Goal: Information Seeking & Learning: Check status

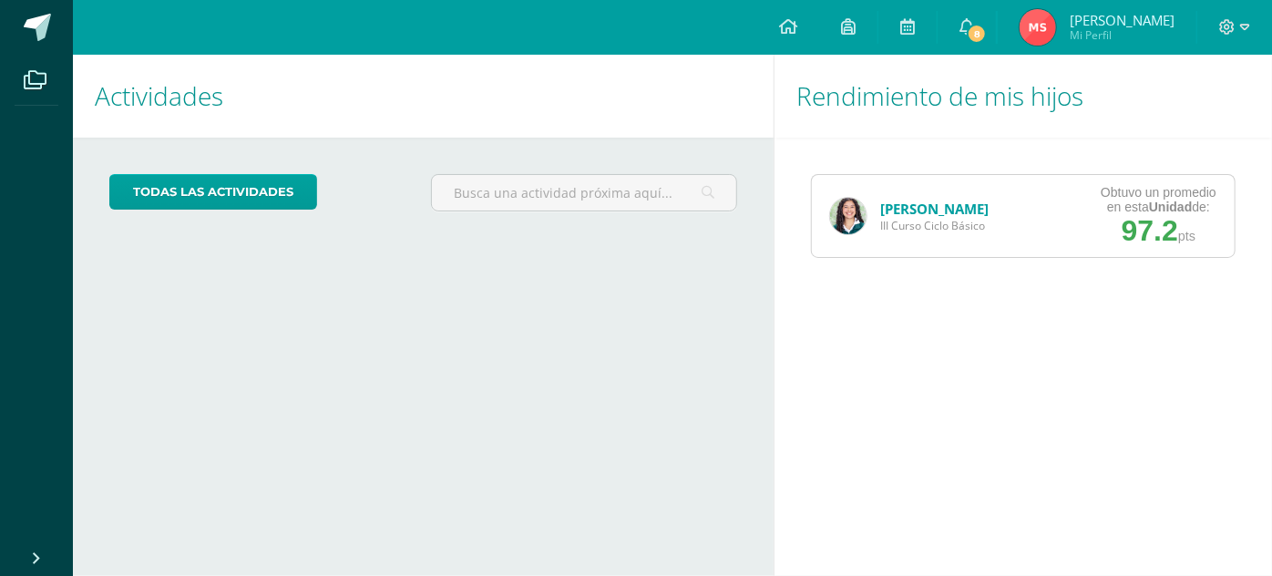
click at [934, 208] on link "[PERSON_NAME]" at bounding box center [934, 208] width 108 height 18
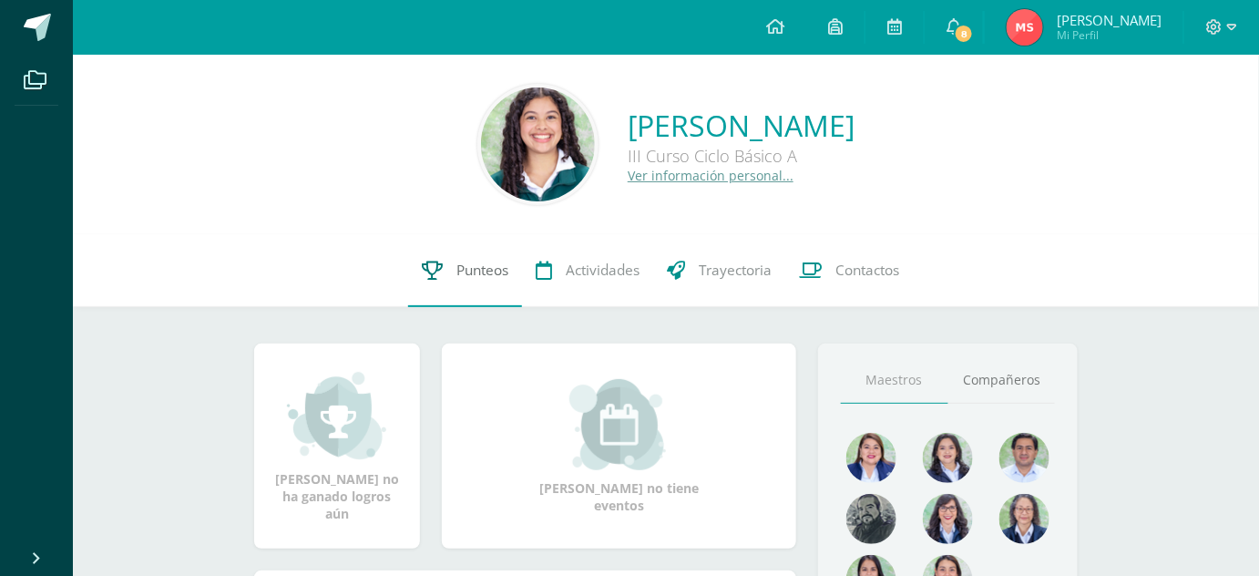
click at [470, 269] on span "Punteos" at bounding box center [482, 270] width 52 height 19
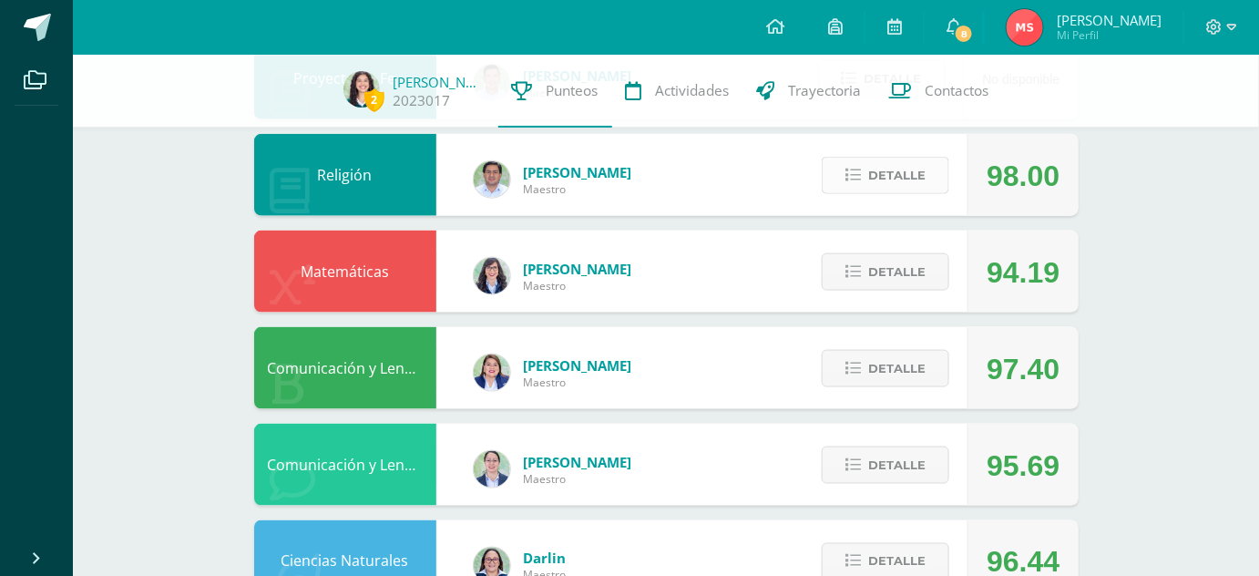
scroll to position [649, 0]
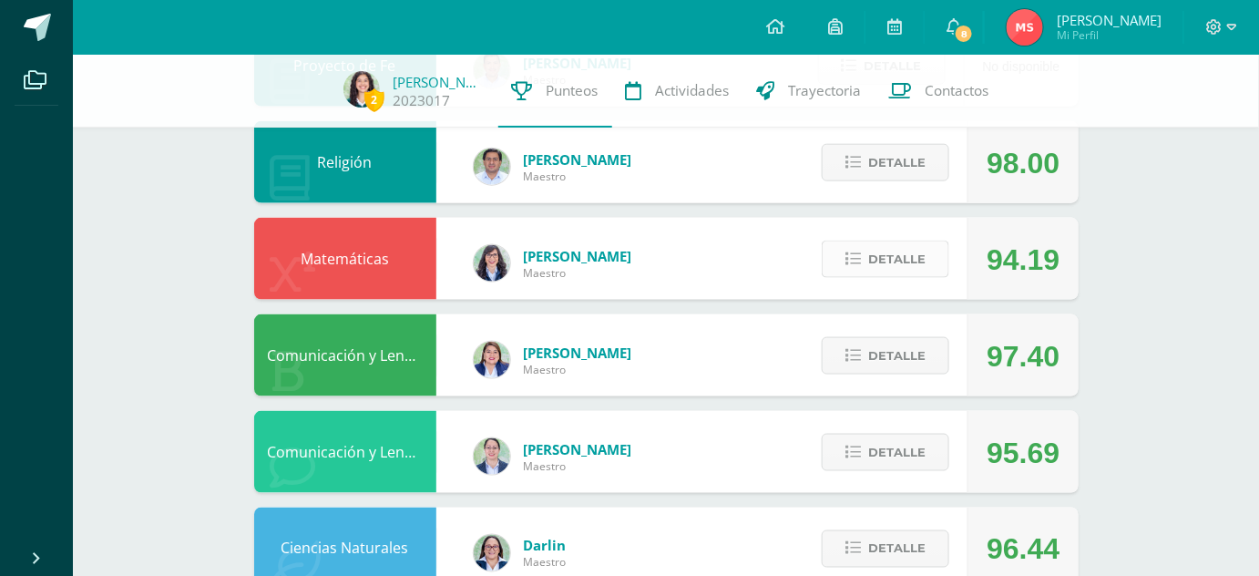
click at [901, 257] on span "Detalle" at bounding box center [896, 259] width 57 height 34
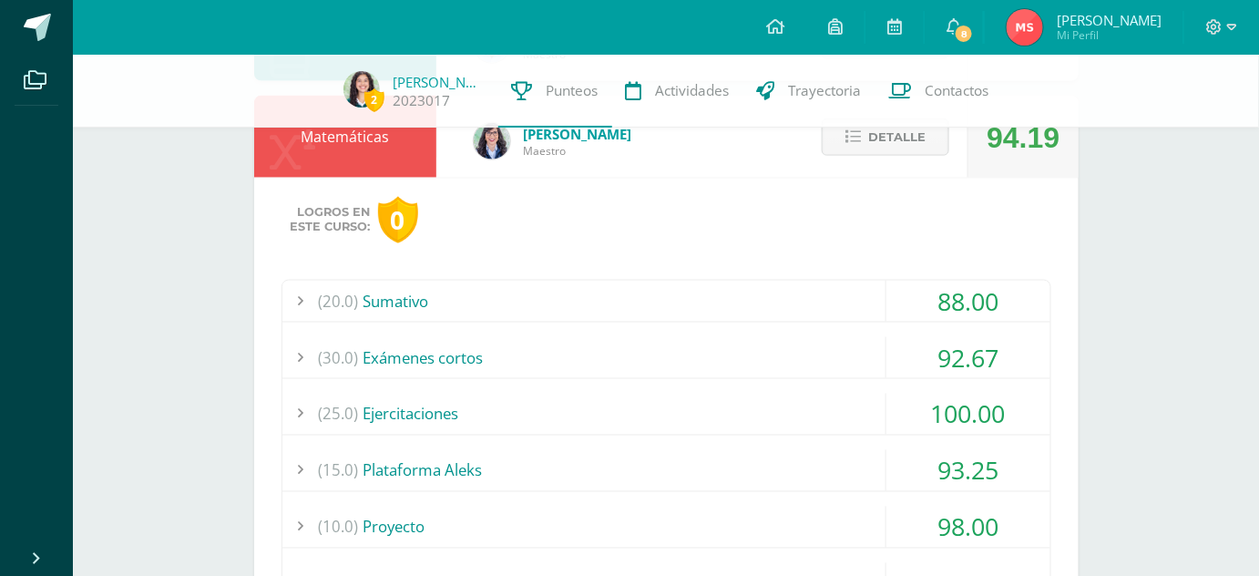
click at [809, 302] on div "(20.0) Sumativo" at bounding box center [666, 301] width 768 height 41
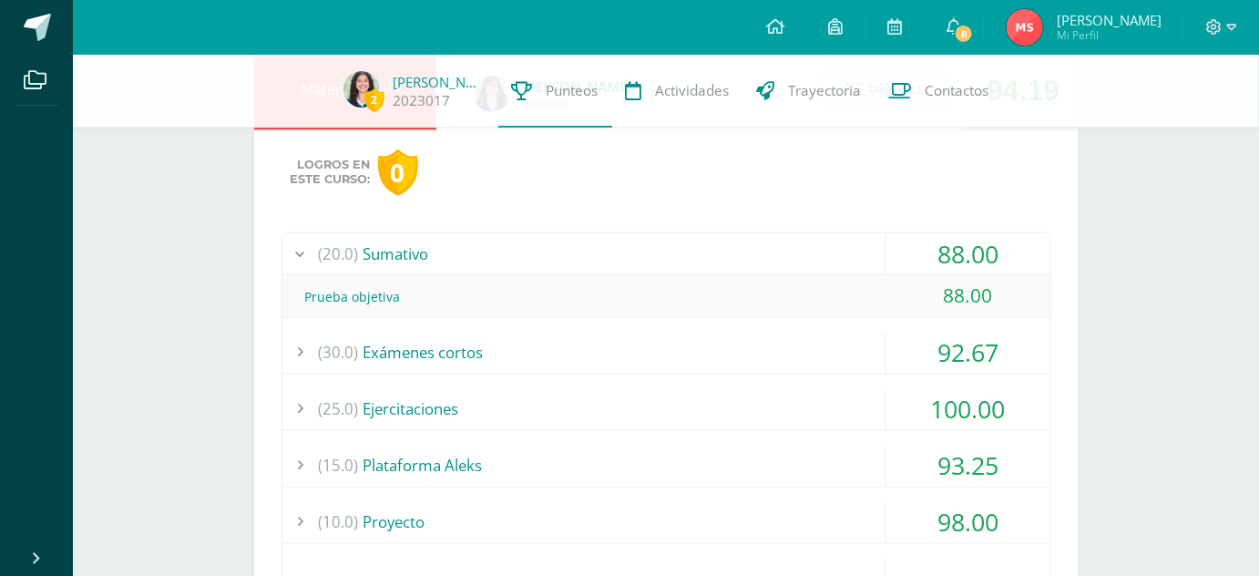
scroll to position [821, 0]
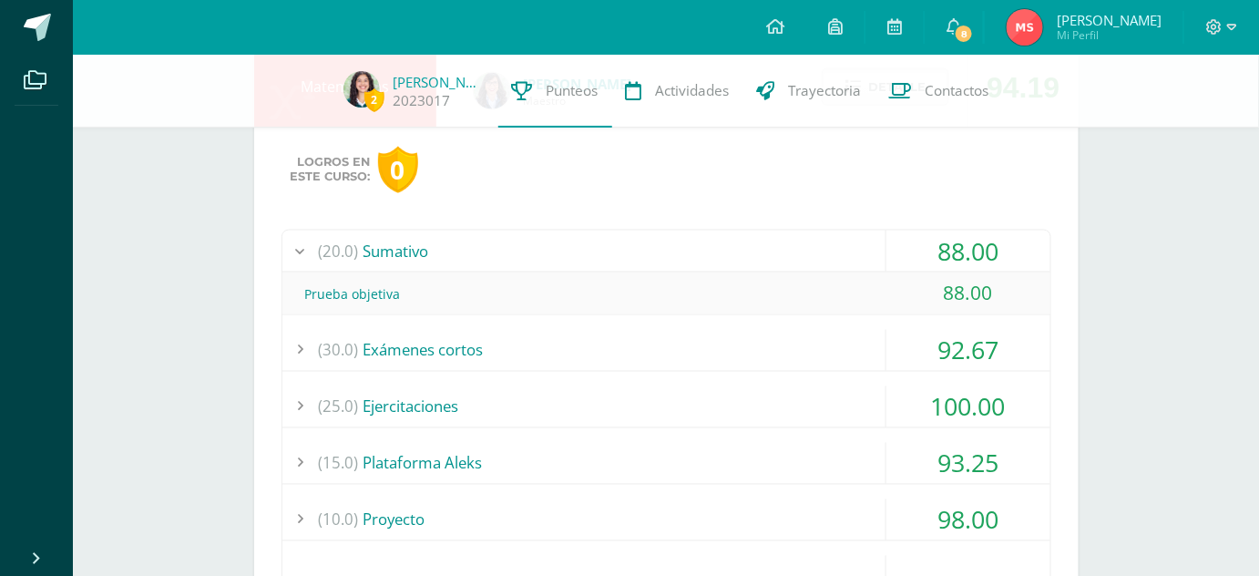
click at [746, 253] on div "(20.0) Sumativo" at bounding box center [666, 250] width 768 height 41
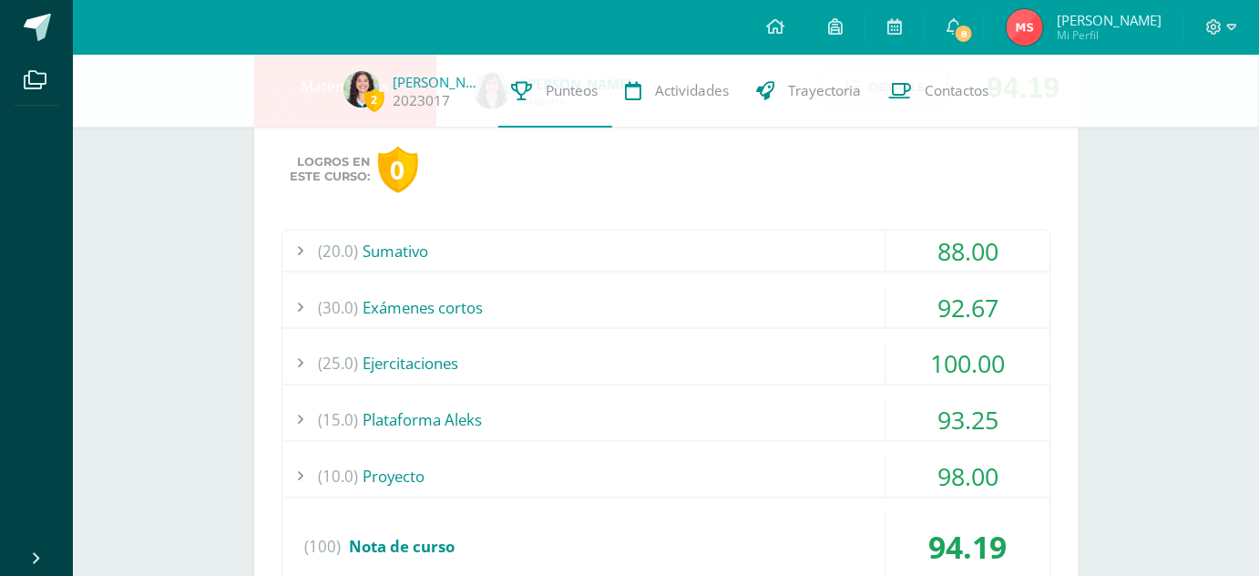
click at [714, 293] on div "(30.0) Exámenes cortos" at bounding box center [666, 307] width 768 height 41
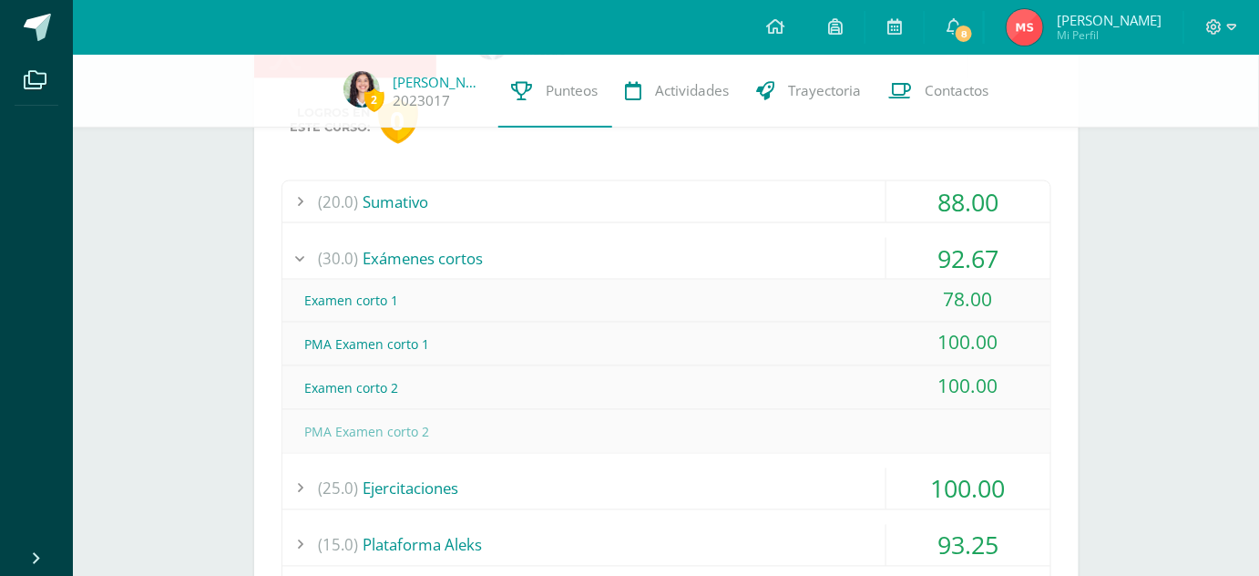
scroll to position [875, 0]
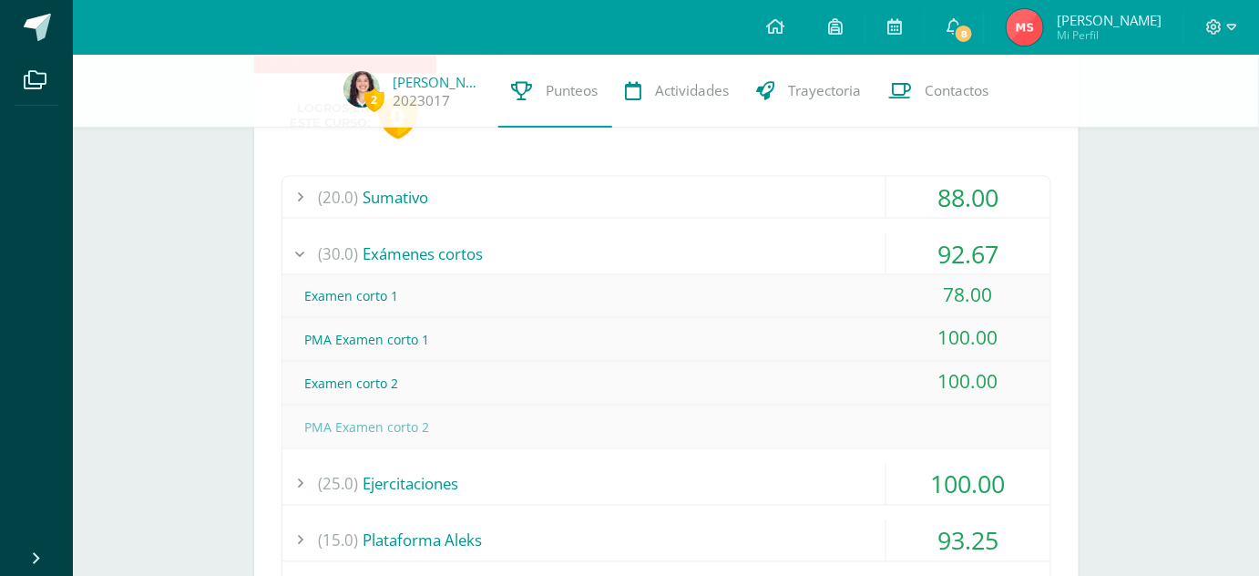
click at [670, 253] on div "(30.0) Exámenes cortos" at bounding box center [666, 253] width 768 height 41
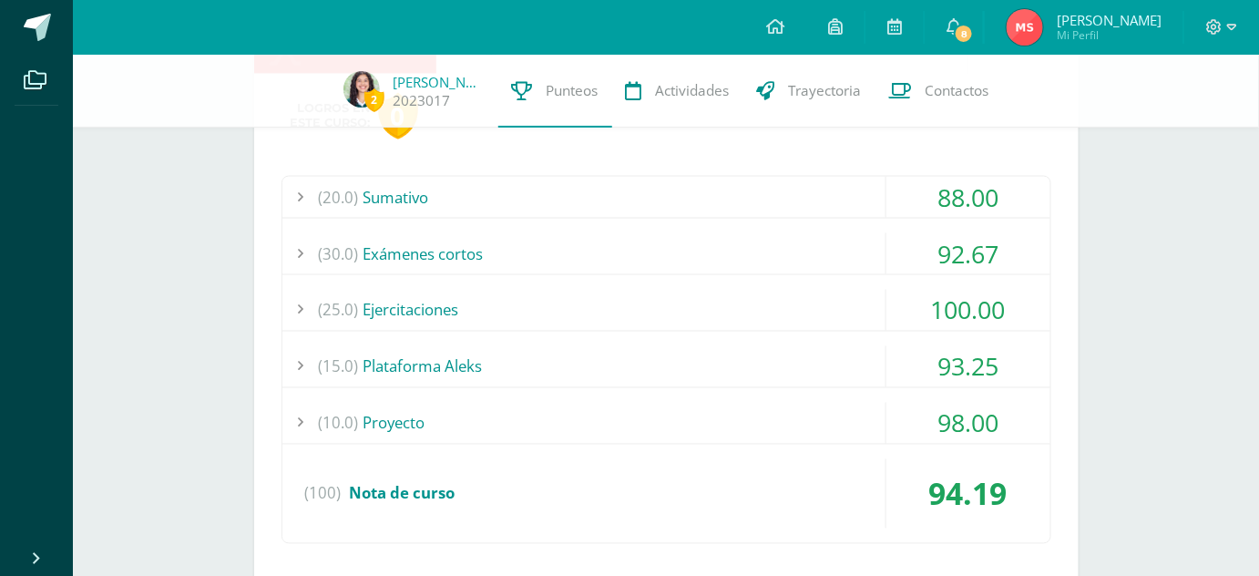
click at [649, 301] on div "(25.0) Ejercitaciones" at bounding box center [666, 310] width 768 height 41
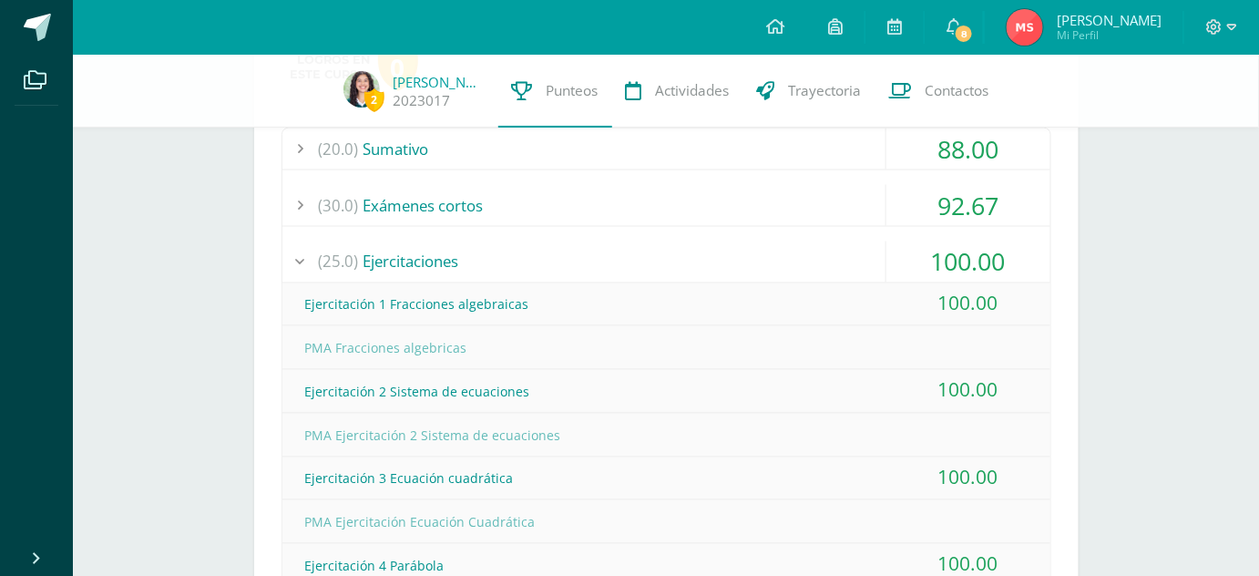
scroll to position [918, 0]
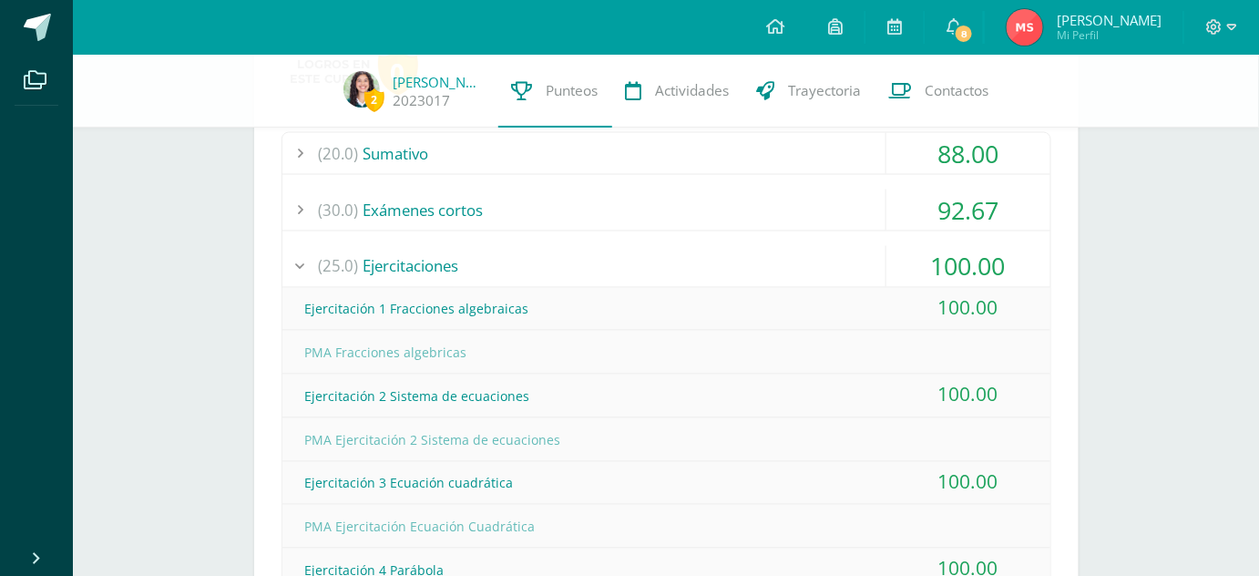
click at [578, 258] on div "(25.0) Ejercitaciones" at bounding box center [666, 266] width 768 height 41
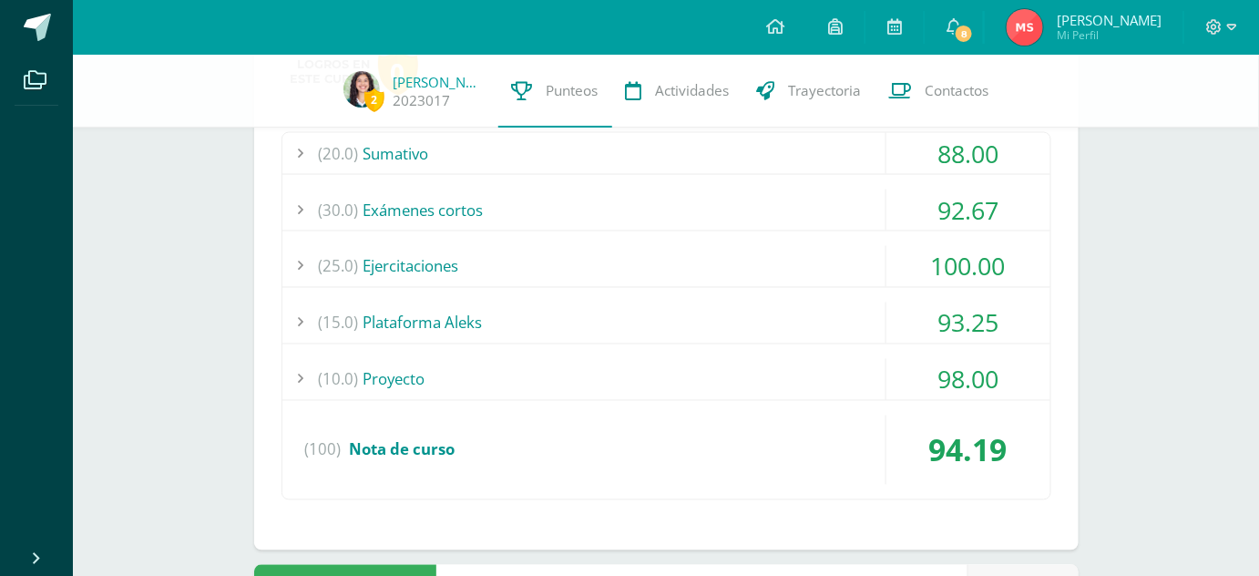
click at [609, 327] on div "(15.0) Plataforma Aleks" at bounding box center [666, 322] width 768 height 41
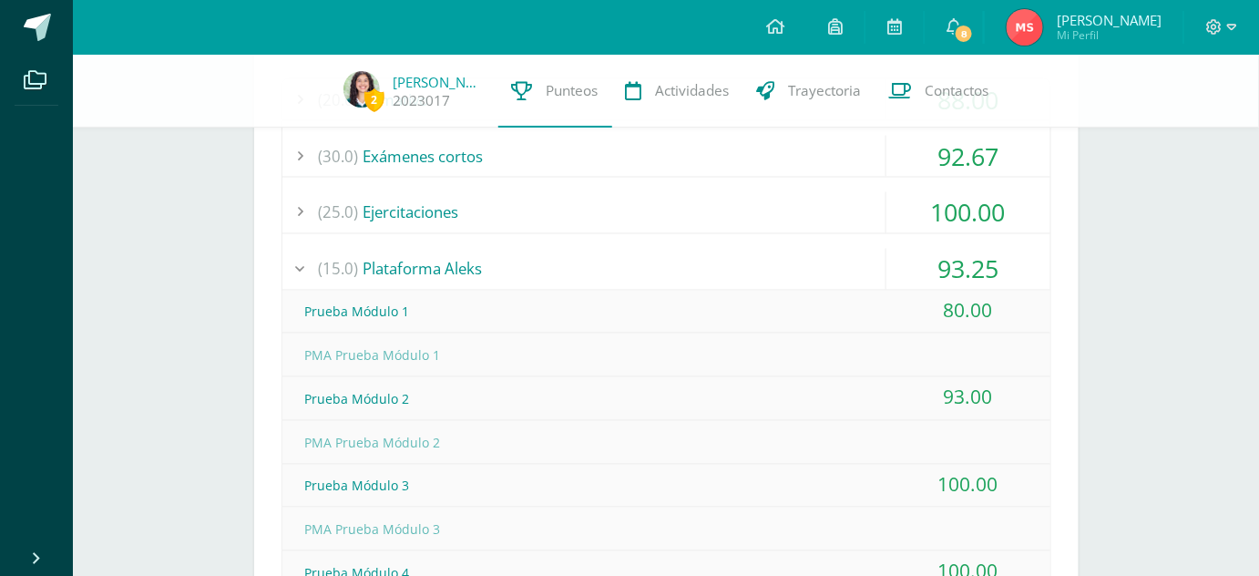
click at [541, 271] on div "(15.0) Plataforma Aleks" at bounding box center [666, 269] width 768 height 41
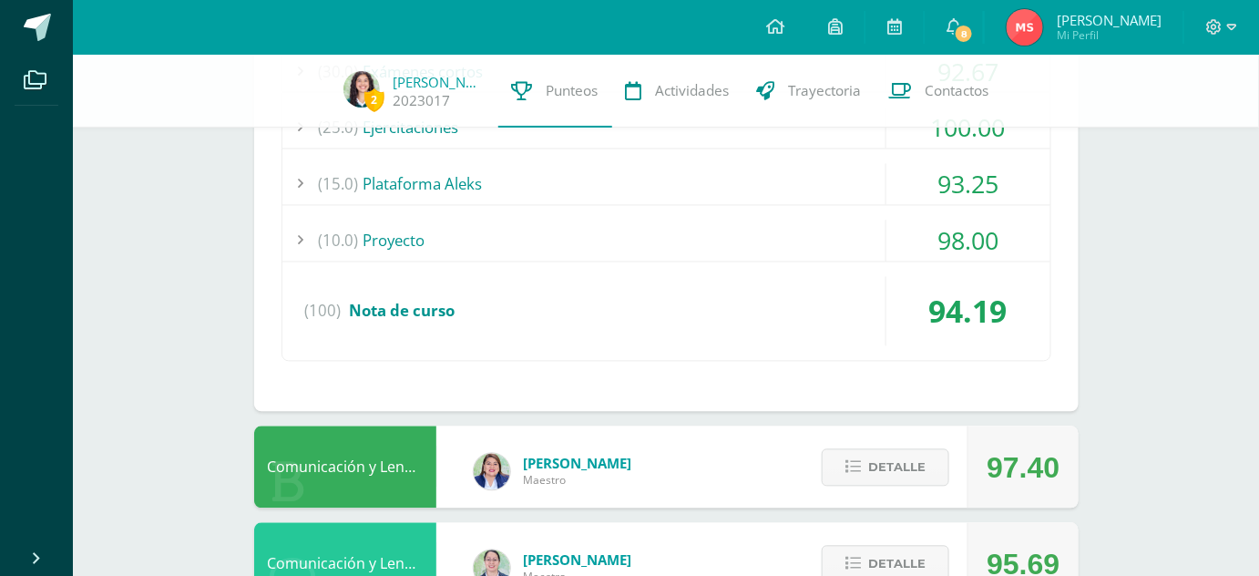
scroll to position [1059, 0]
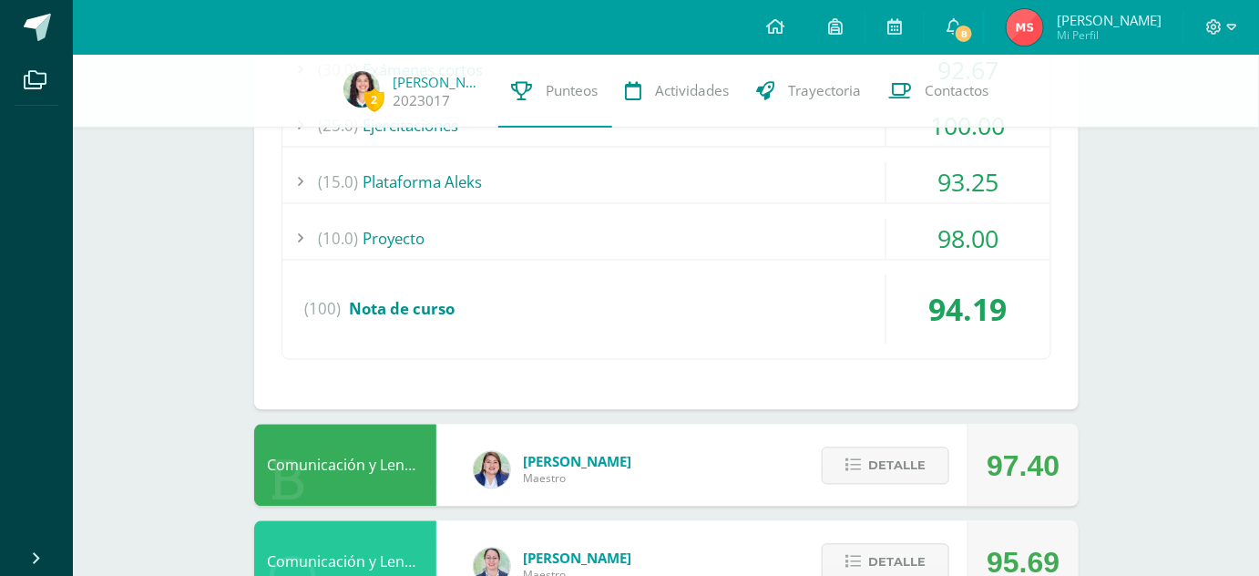
click at [519, 230] on div "(10.0) Proyecto" at bounding box center [666, 239] width 768 height 41
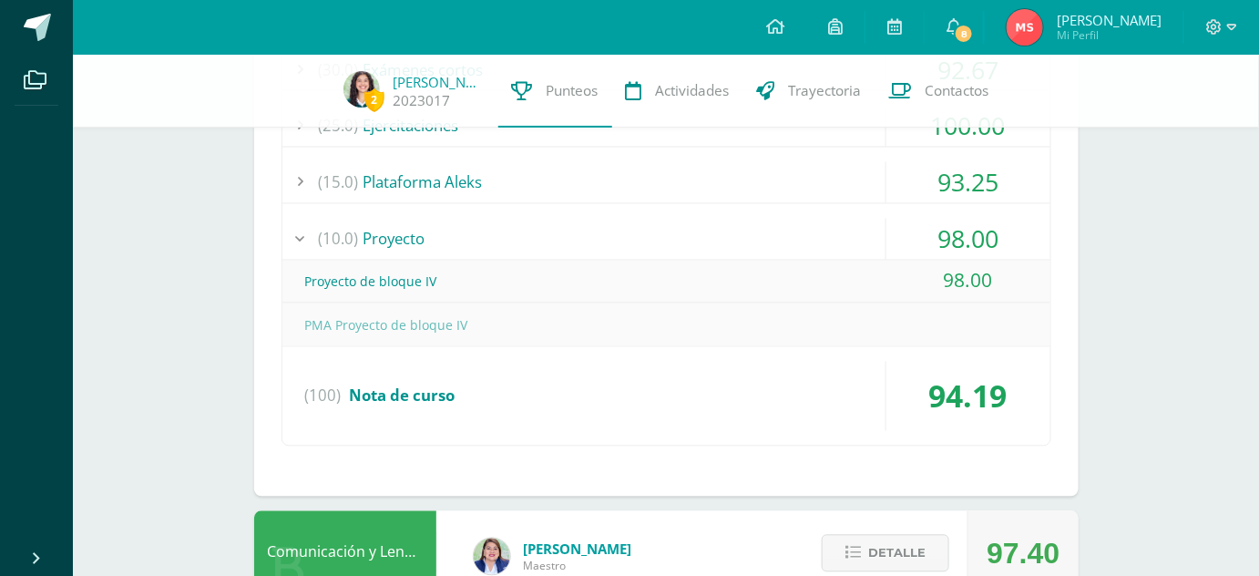
click at [529, 238] on div "(10.0) Proyecto" at bounding box center [666, 239] width 768 height 41
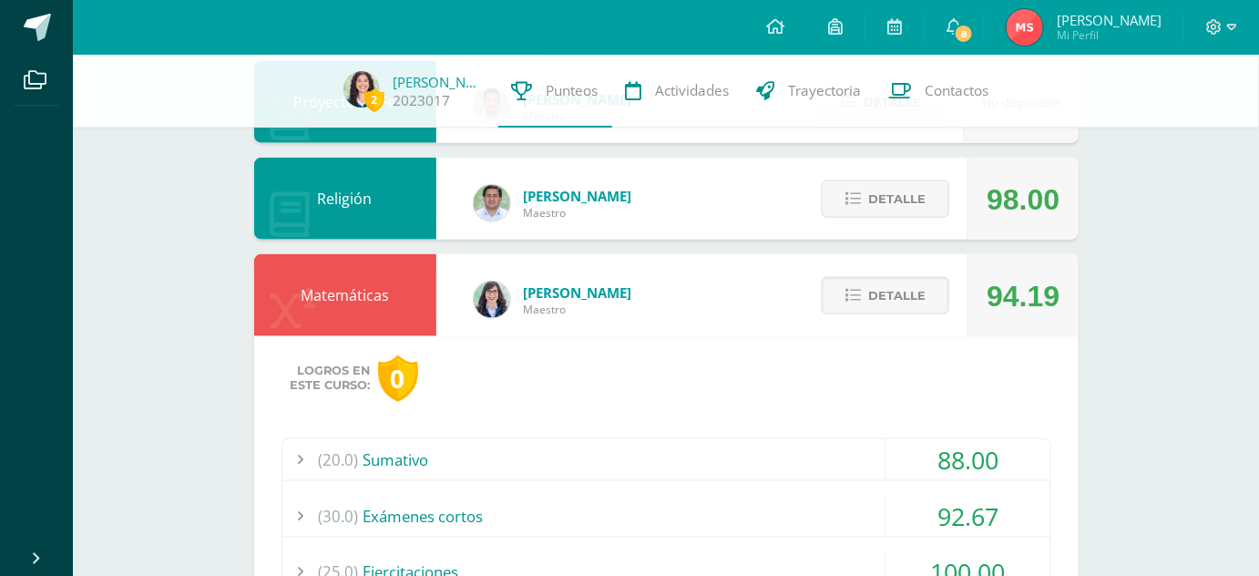
scroll to position [612, 0]
click at [845, 295] on button "Detalle" at bounding box center [886, 295] width 128 height 37
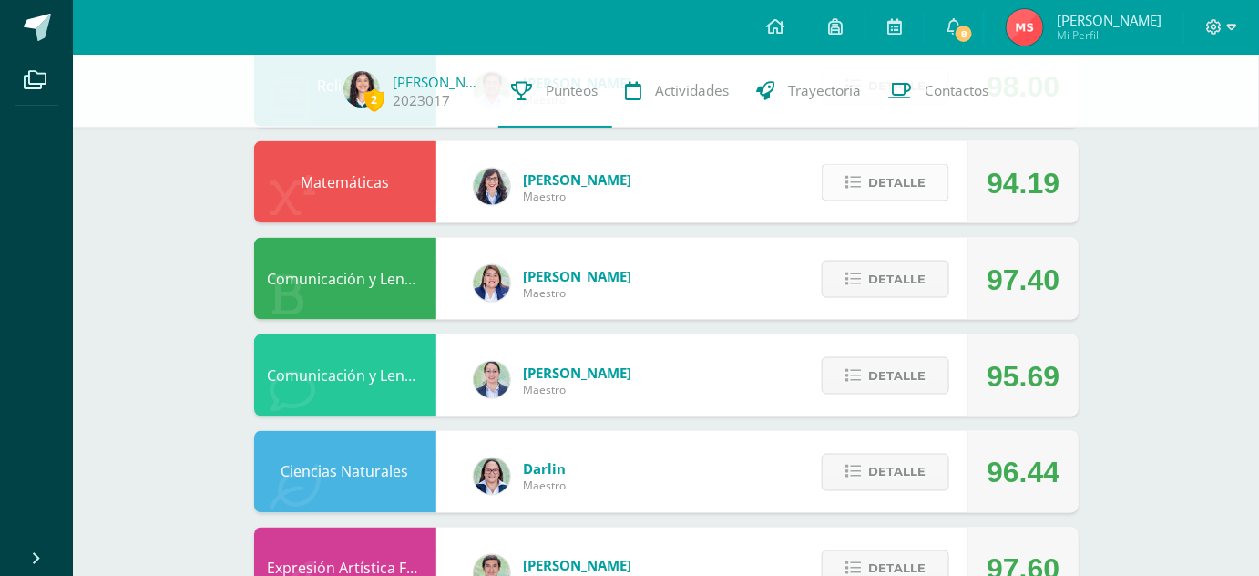
scroll to position [727, 0]
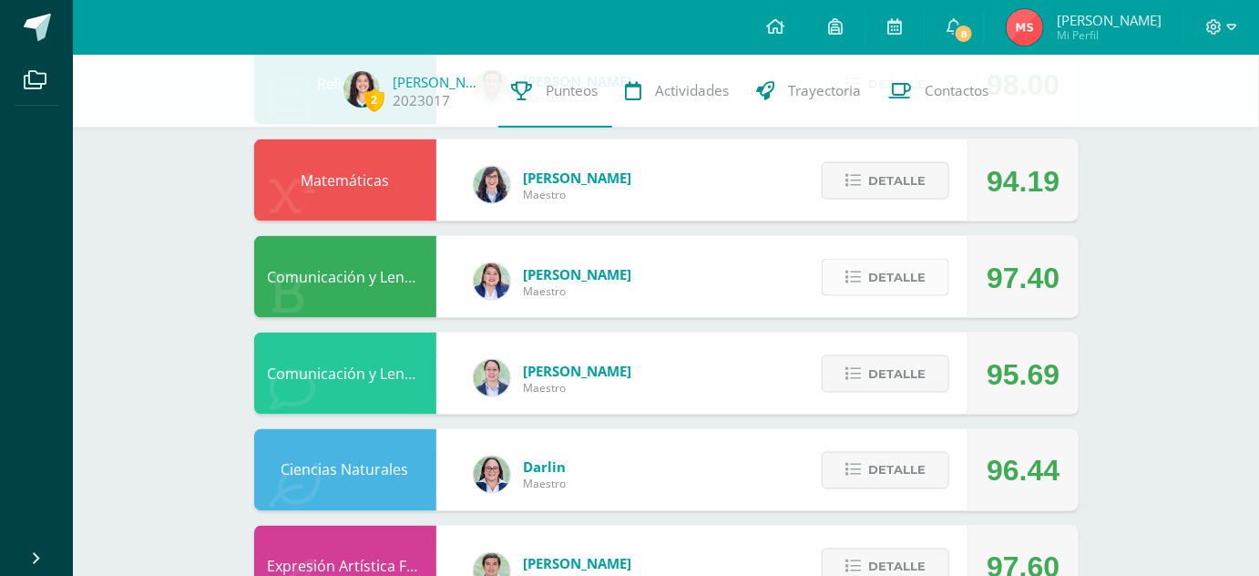
click at [854, 283] on icon at bounding box center [852, 277] width 15 height 15
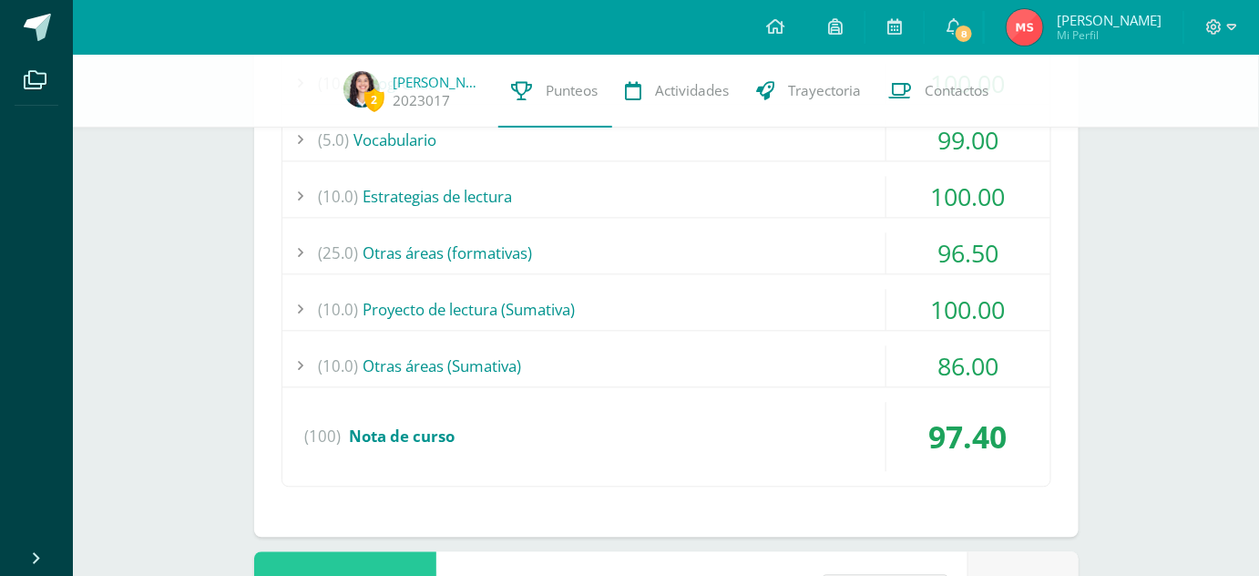
scroll to position [1199, 0]
click at [755, 353] on div "(10.0) Otras áreas (Sumativa)" at bounding box center [666, 364] width 768 height 41
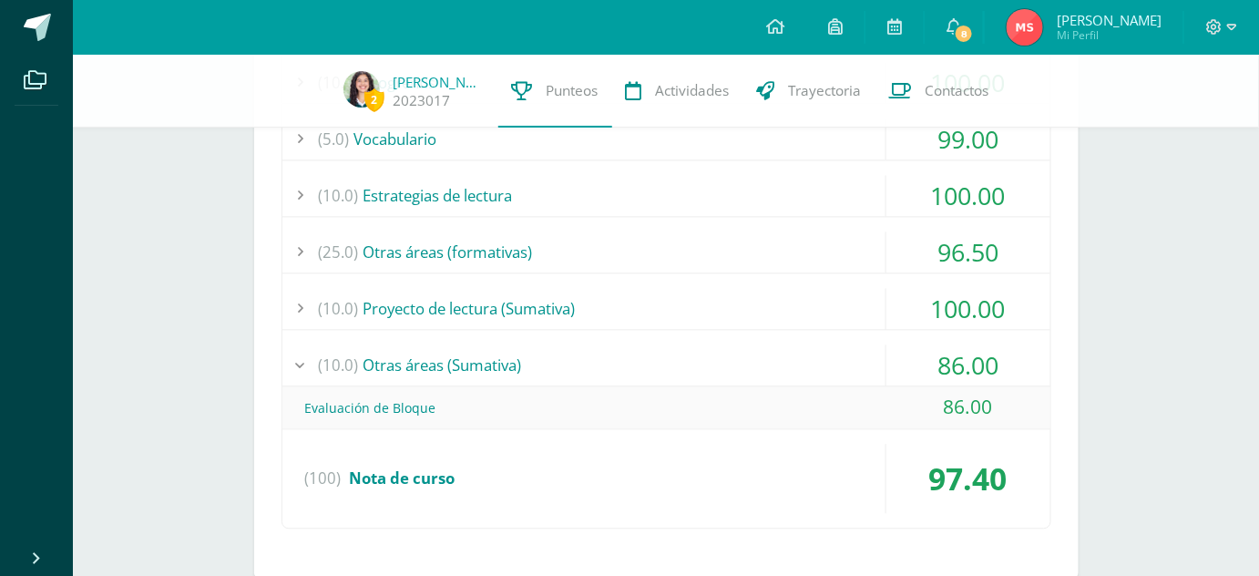
click at [746, 352] on div "(10.0) Otras áreas (Sumativa)" at bounding box center [666, 364] width 768 height 41
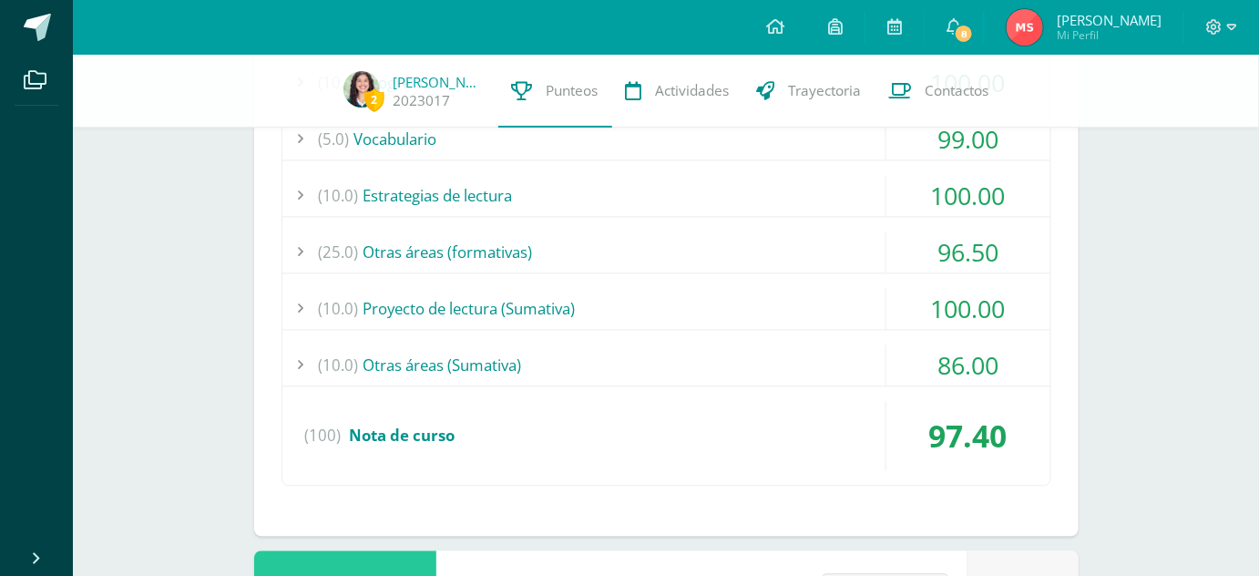
click at [697, 305] on div "(10.0) Proyecto de lectura (Sumativa)" at bounding box center [666, 308] width 768 height 41
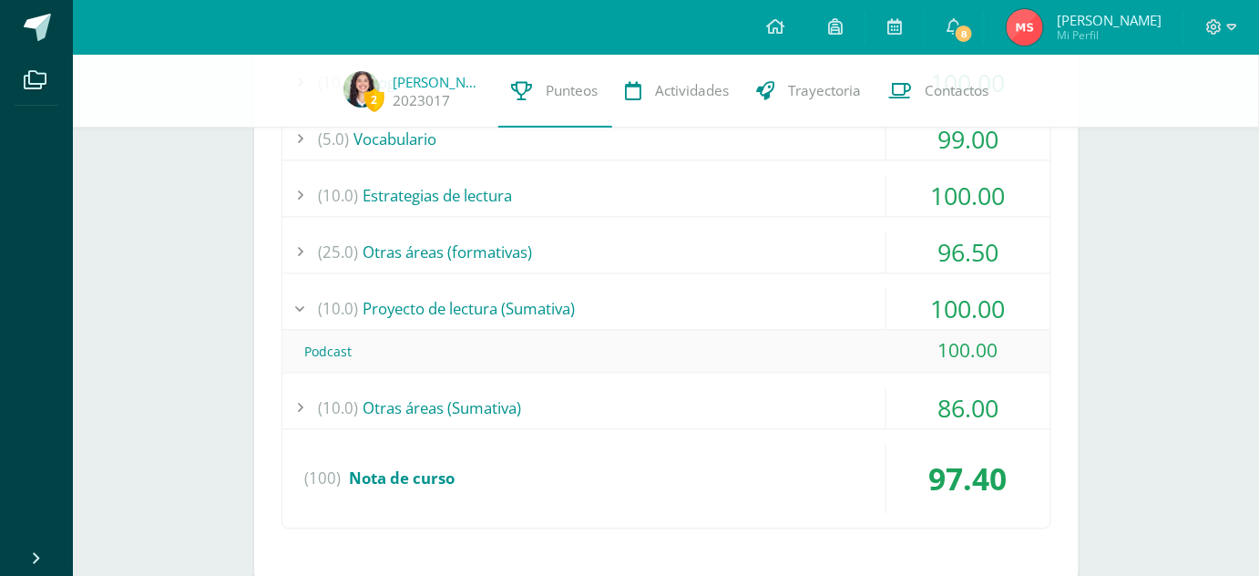
click at [697, 305] on div "(10.0) Proyecto de lectura (Sumativa)" at bounding box center [666, 308] width 768 height 41
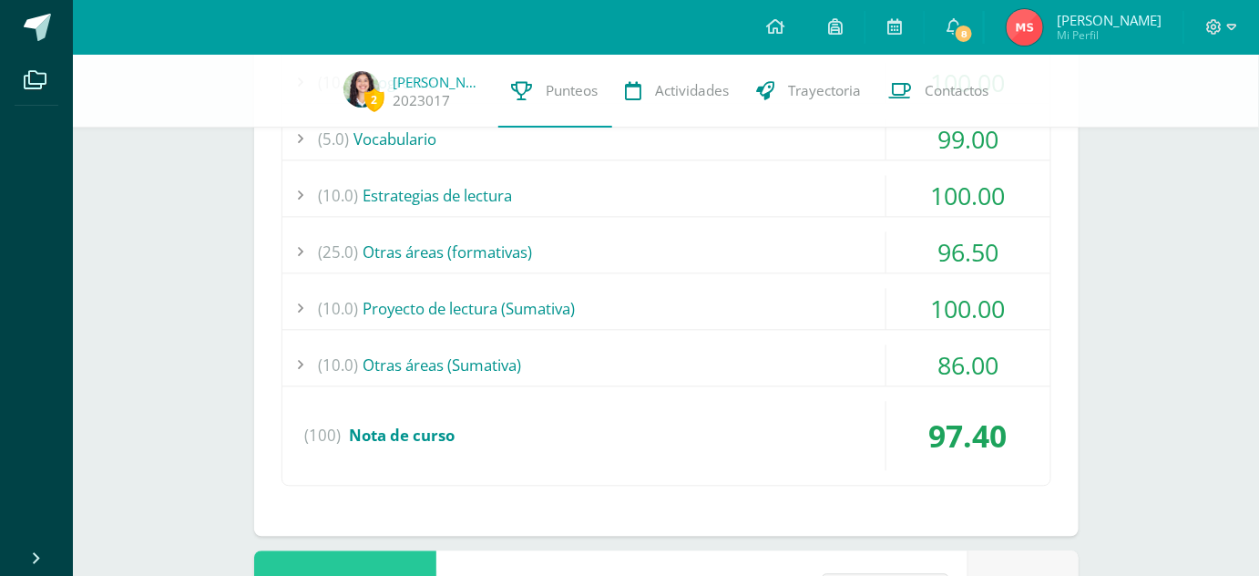
click at [654, 253] on div "(25.0) Otras áreas (formativas)" at bounding box center [666, 251] width 768 height 41
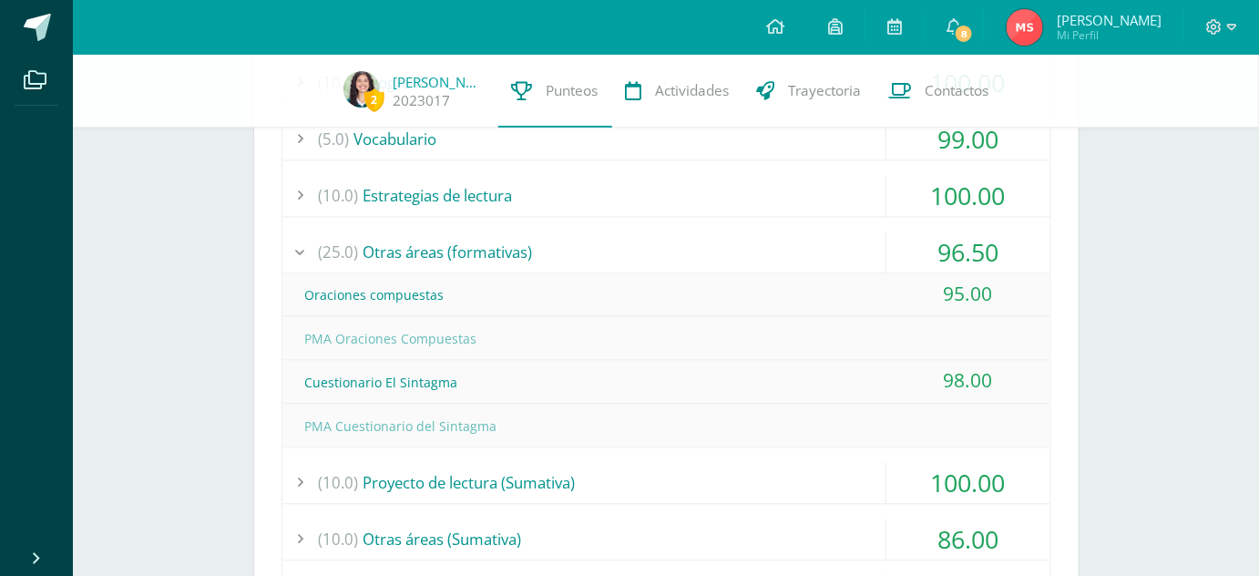
click at [654, 253] on div "(25.0) Otras áreas (formativas)" at bounding box center [666, 251] width 768 height 41
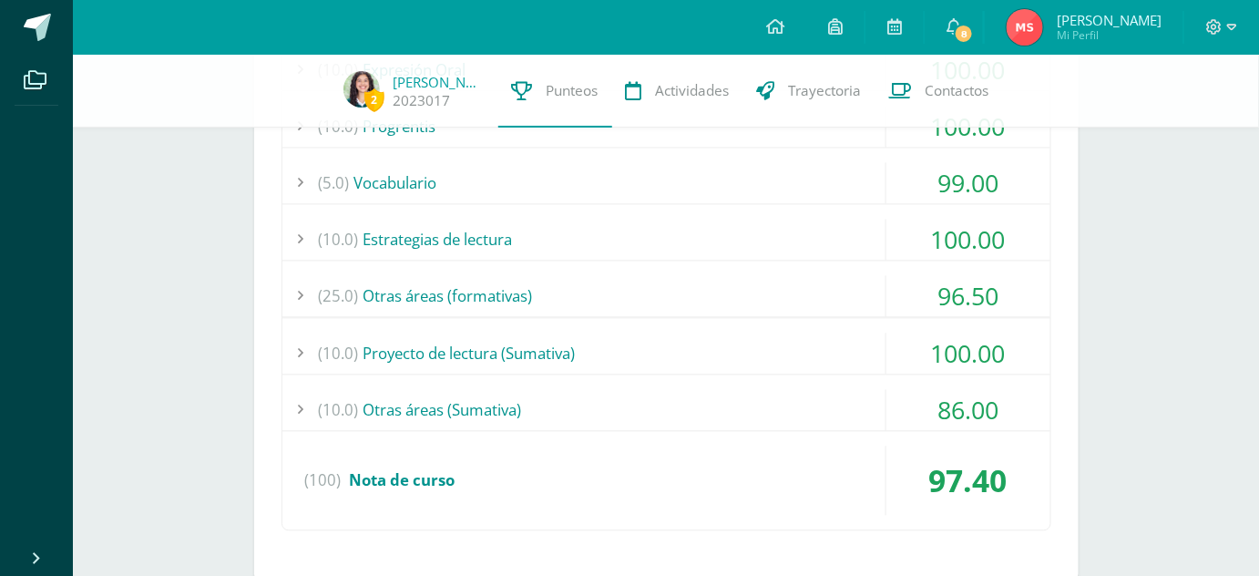
scroll to position [1149, 0]
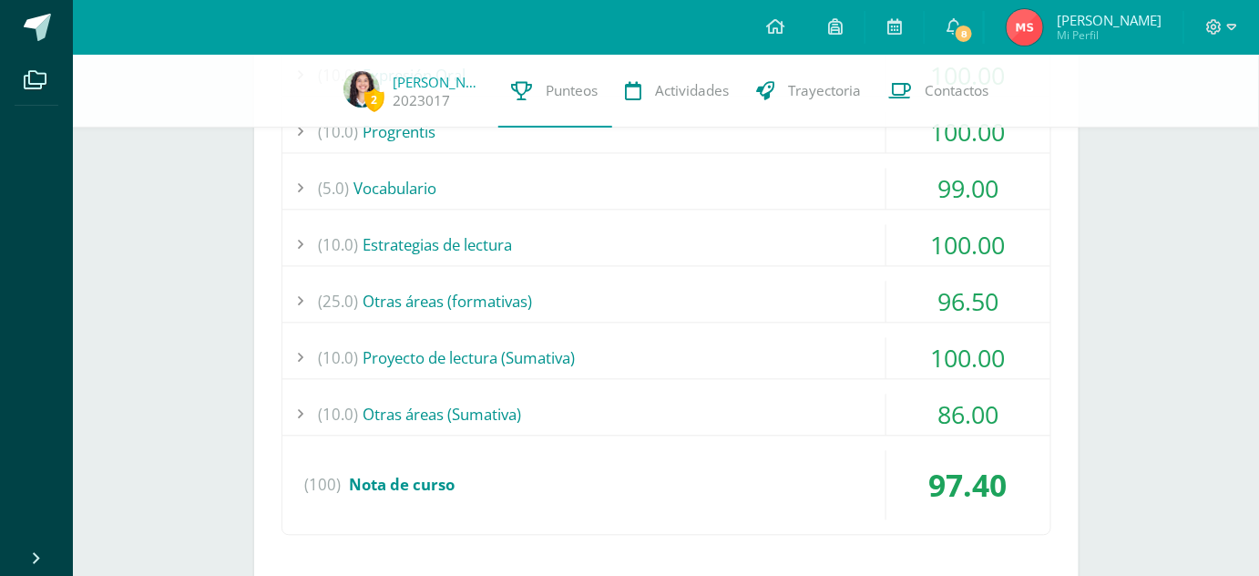
click at [584, 191] on div "(5.0) Vocabulario" at bounding box center [666, 189] width 768 height 41
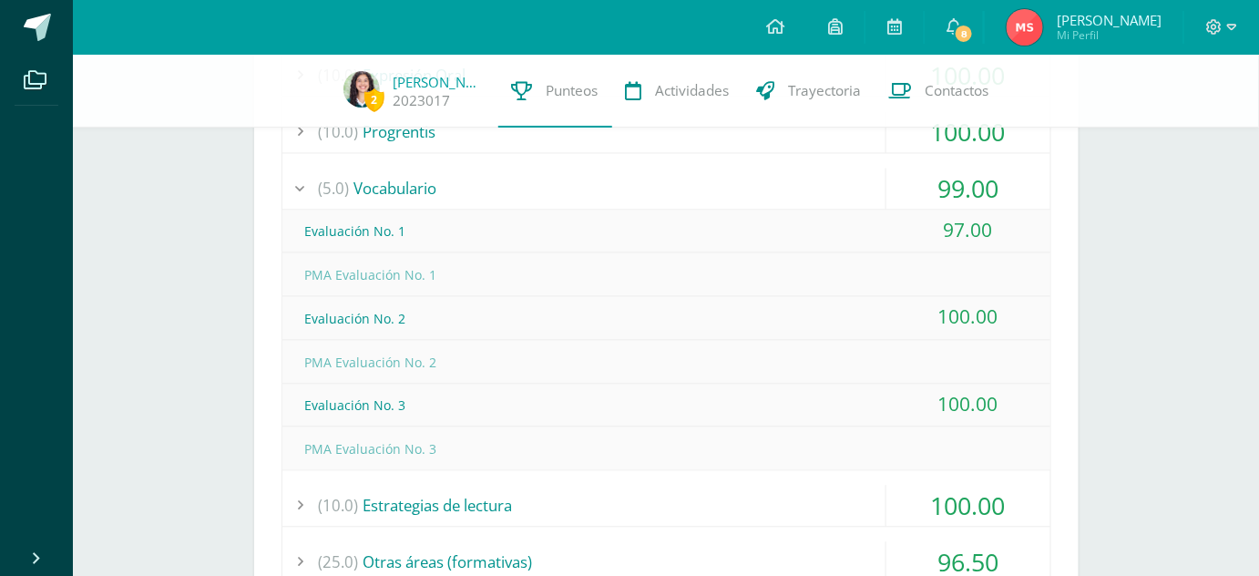
click at [586, 192] on div "(5.0) Vocabulario" at bounding box center [666, 189] width 768 height 41
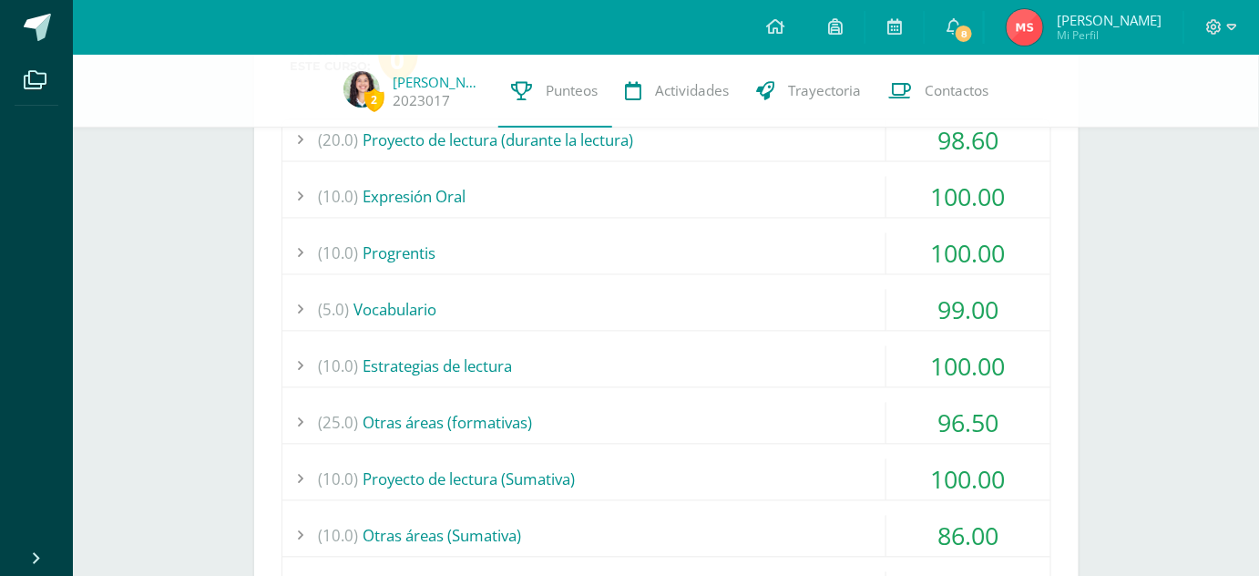
click at [570, 240] on div "(10.0) Progrentis" at bounding box center [666, 253] width 768 height 41
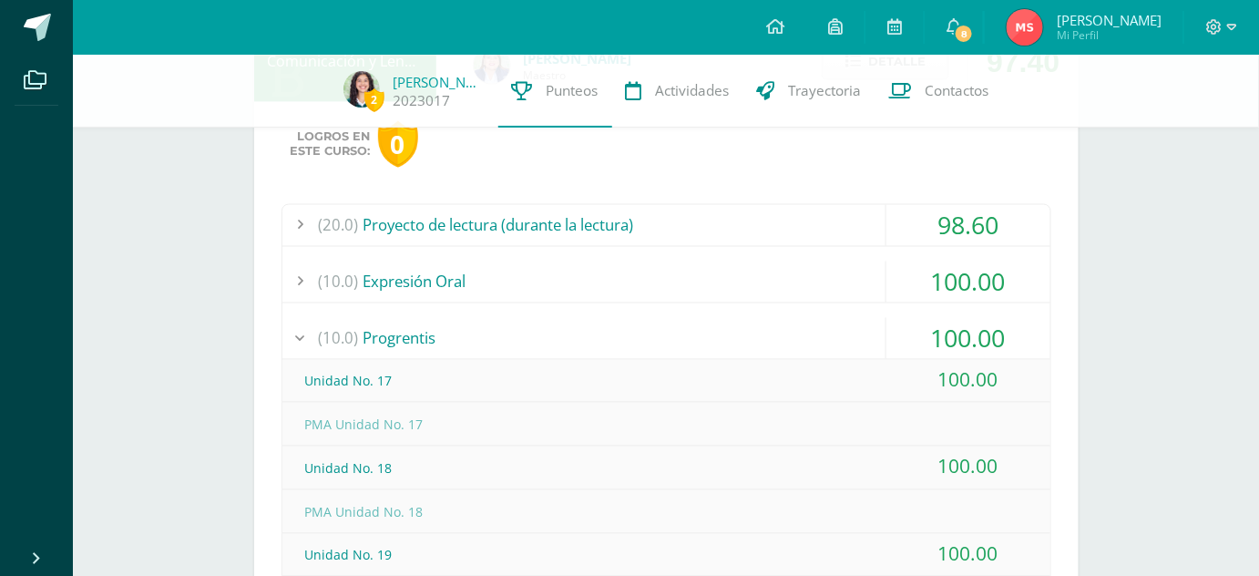
scroll to position [942, 0]
click at [528, 328] on div "(10.0) Progrentis" at bounding box center [666, 339] width 768 height 41
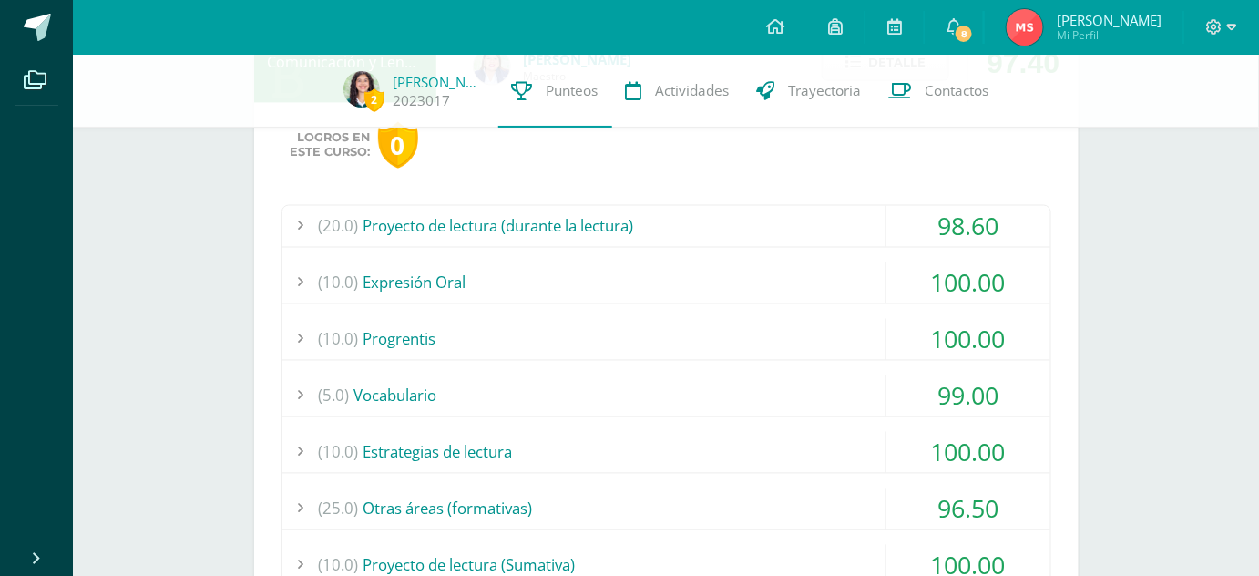
click at [527, 279] on div "(10.0) Expresión Oral" at bounding box center [666, 282] width 768 height 41
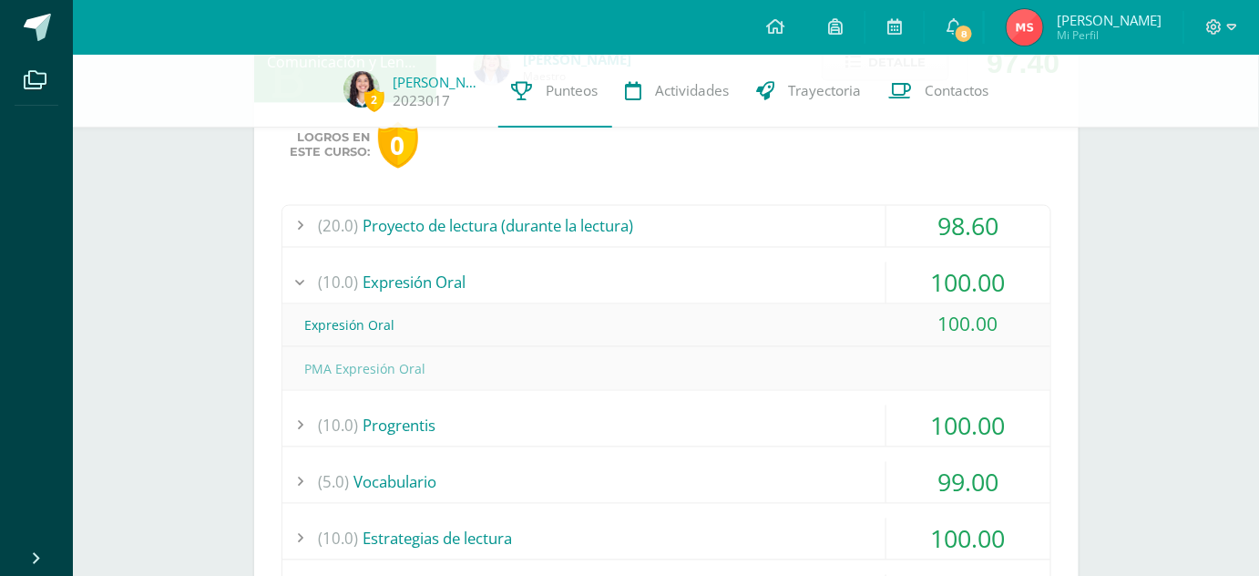
click at [528, 281] on div "(10.0) Expresión Oral" at bounding box center [666, 282] width 768 height 41
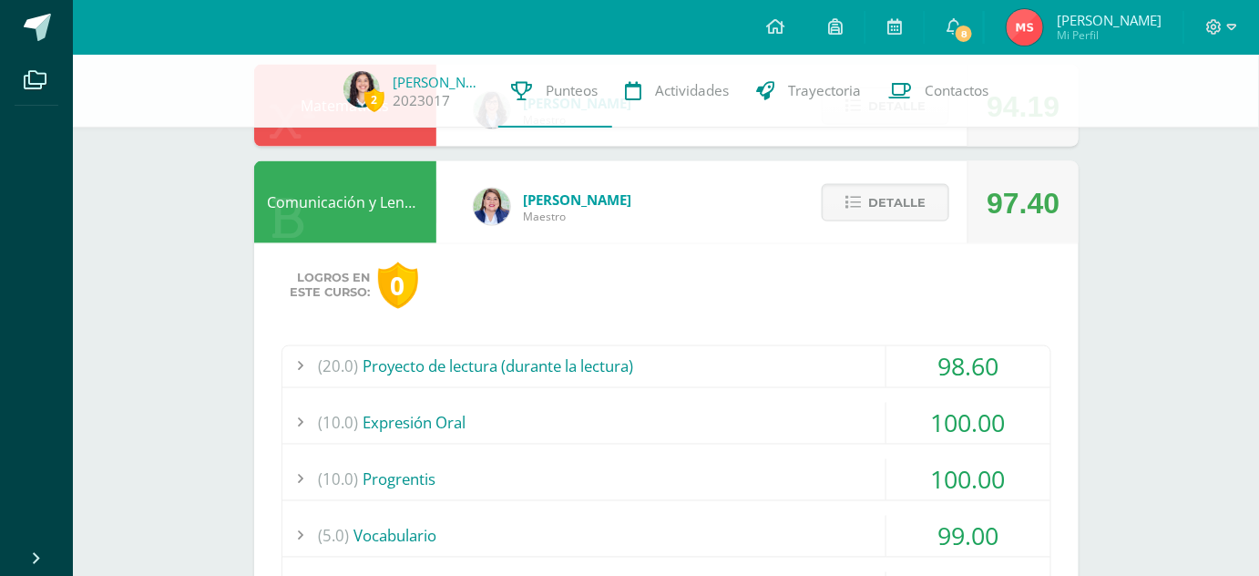
scroll to position [799, 0]
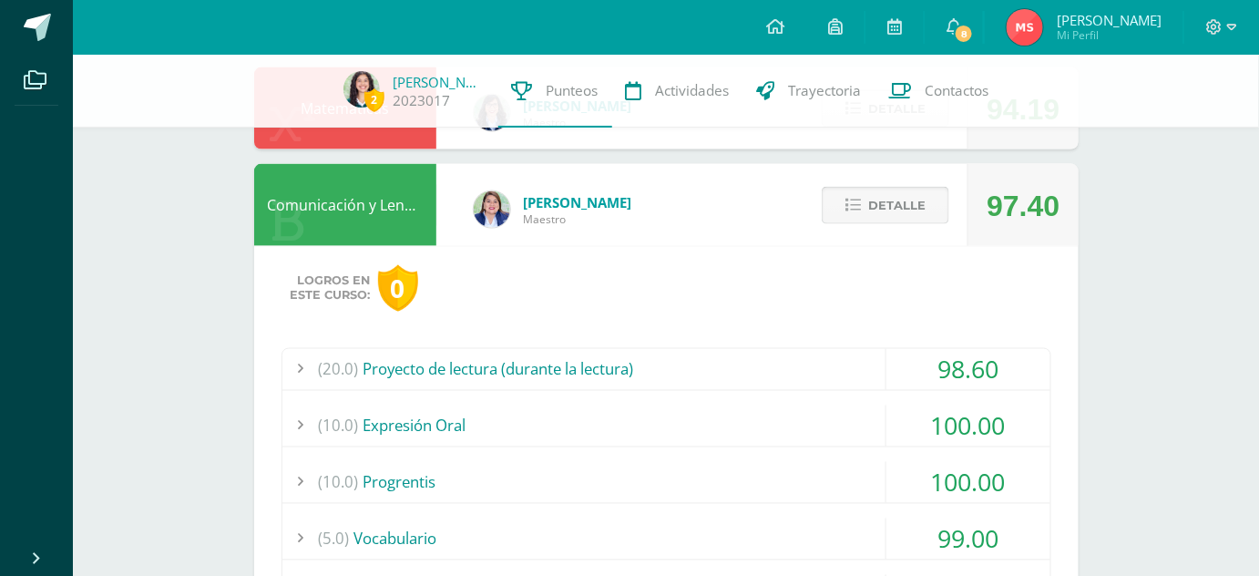
click at [866, 200] on button "Detalle" at bounding box center [886, 205] width 128 height 37
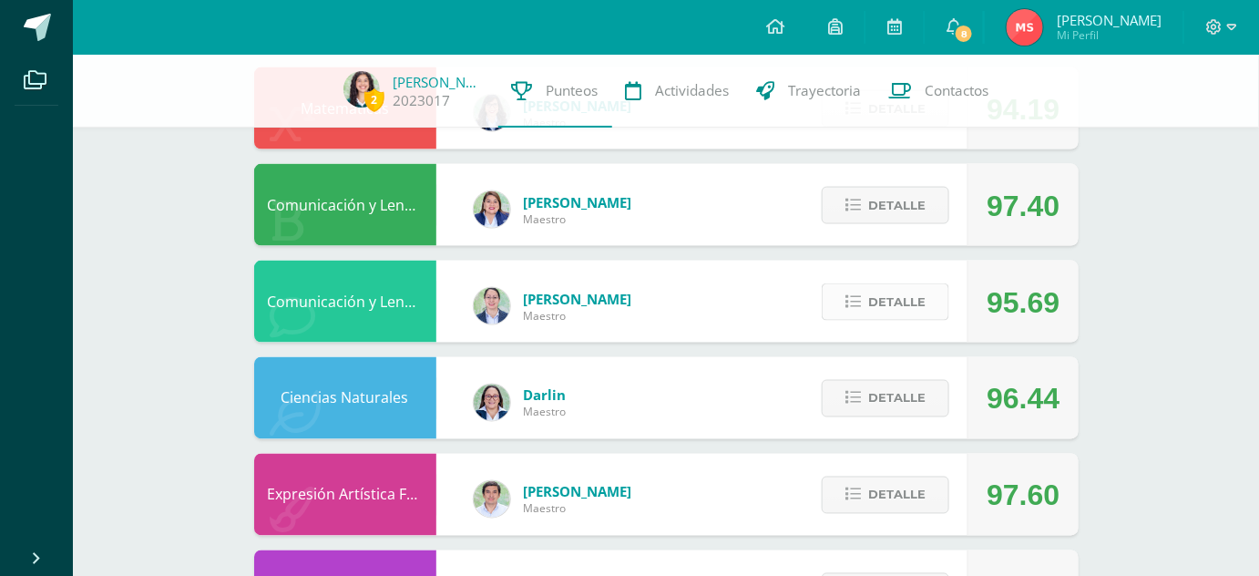
click at [872, 310] on span "Detalle" at bounding box center [896, 302] width 57 height 34
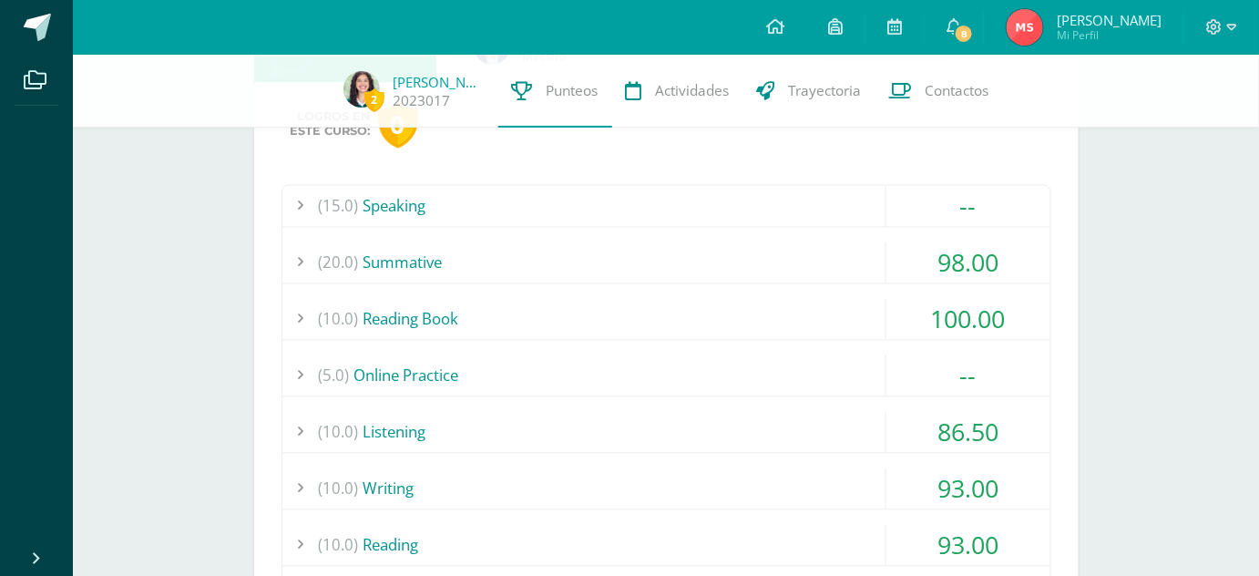
scroll to position [1073, 0]
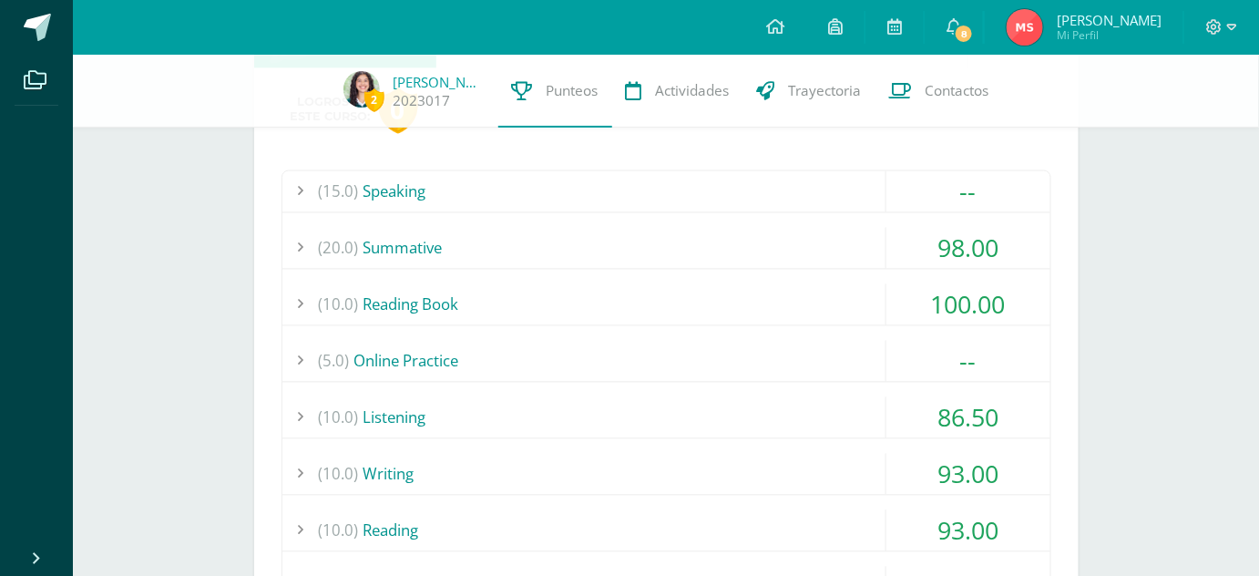
click at [608, 200] on div "(15.0) Speaking" at bounding box center [666, 191] width 768 height 41
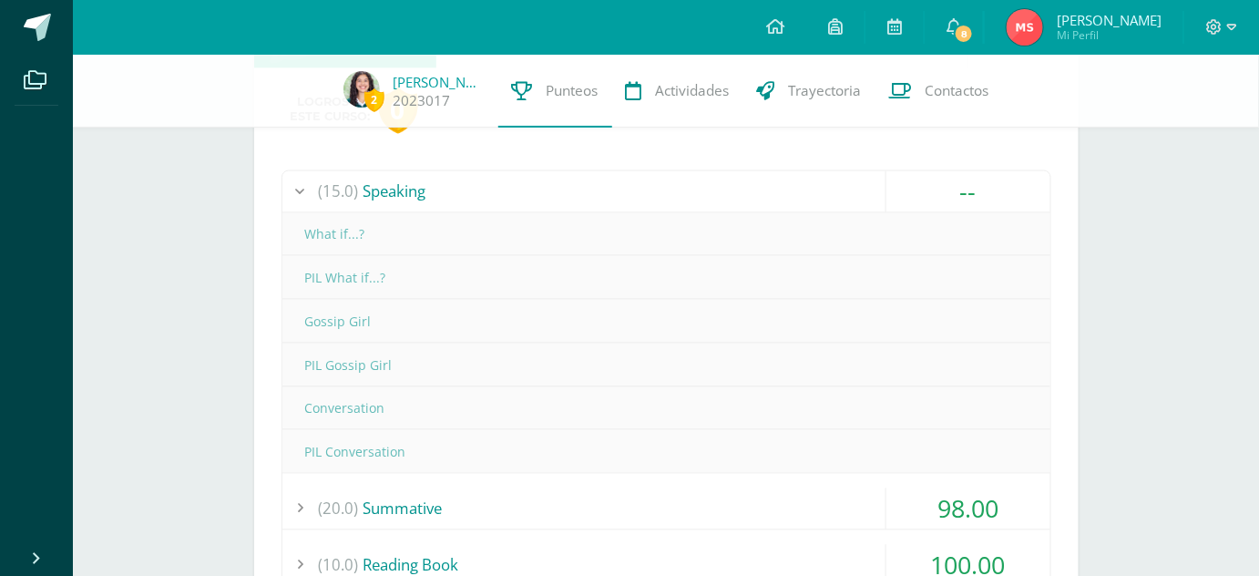
click at [606, 198] on div "(15.0) Speaking" at bounding box center [666, 191] width 768 height 41
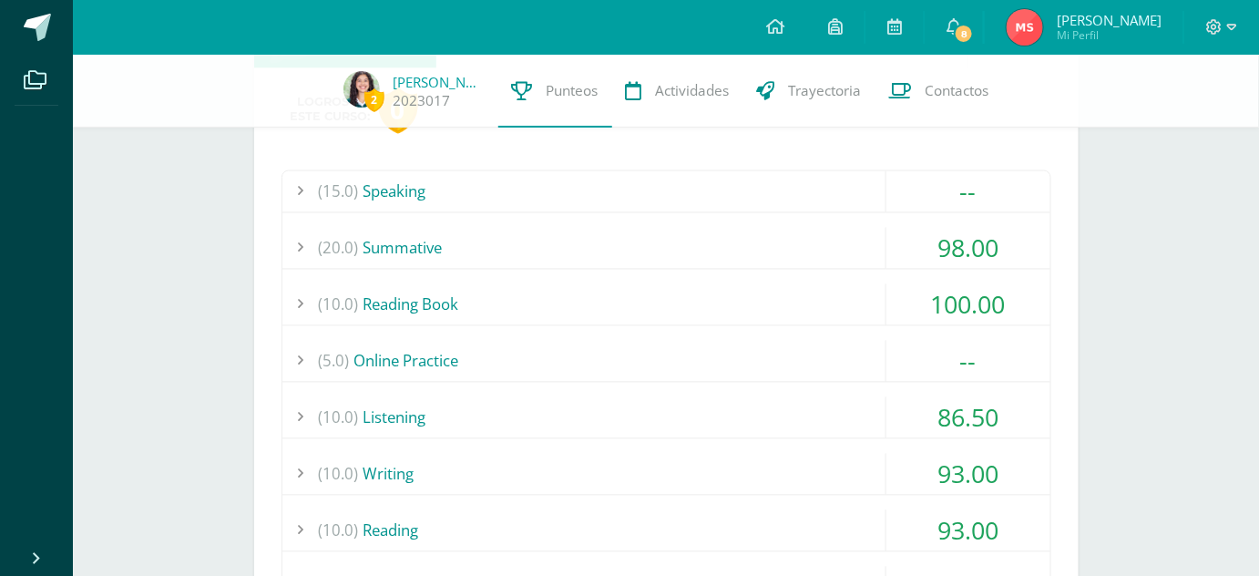
click at [621, 353] on div "(5.0) Online Practice" at bounding box center [666, 361] width 768 height 41
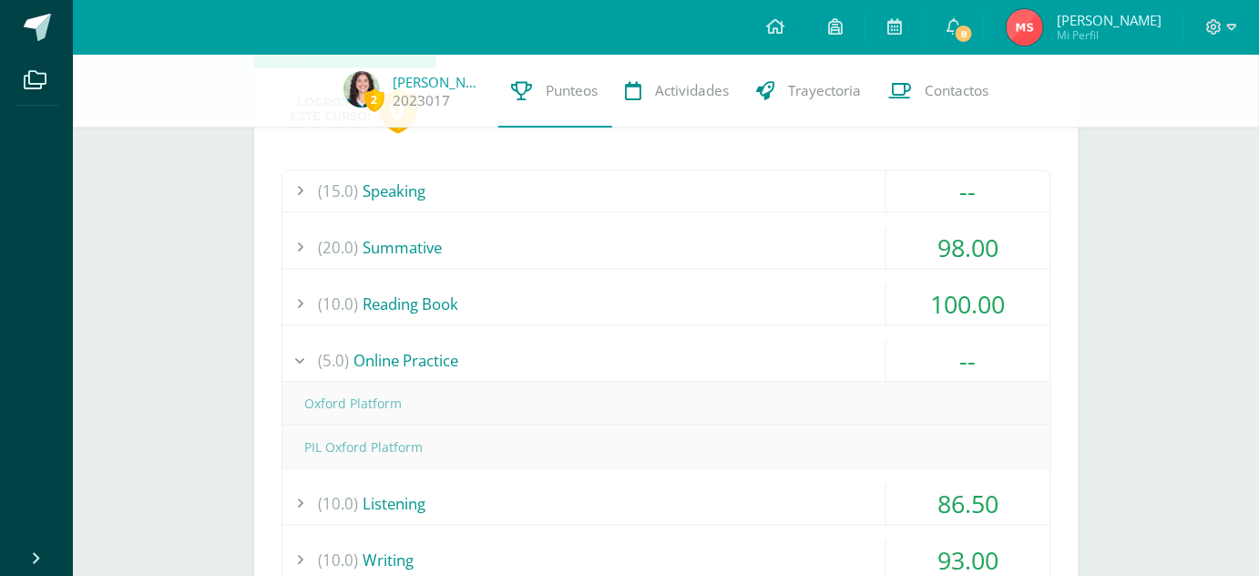
click at [621, 353] on div "(5.0) Online Practice" at bounding box center [666, 361] width 768 height 41
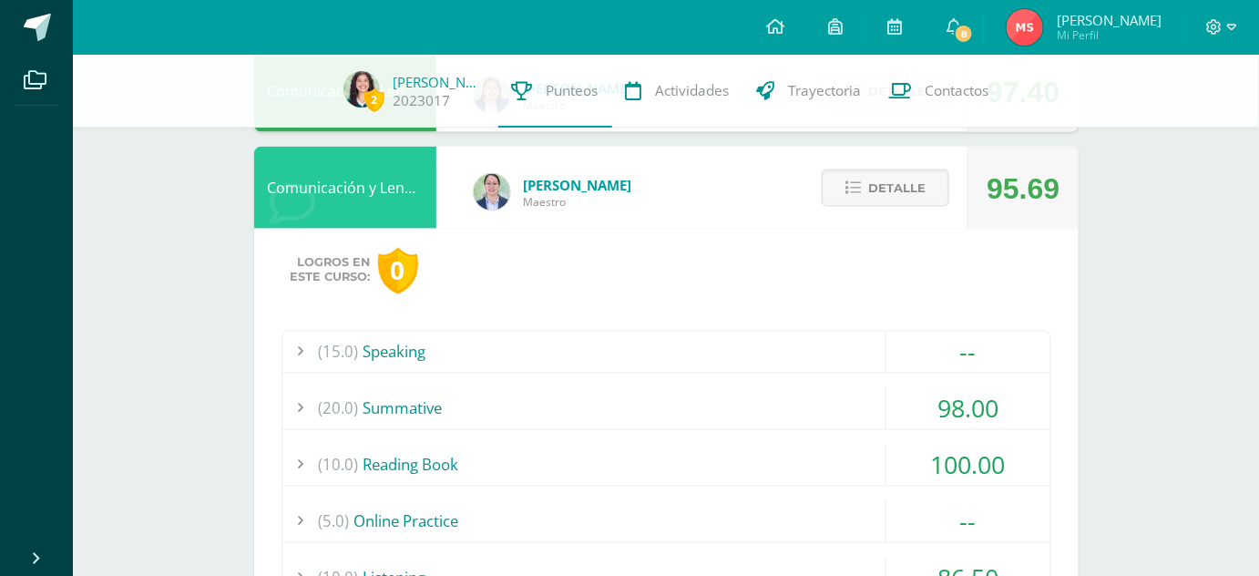
scroll to position [875, 0]
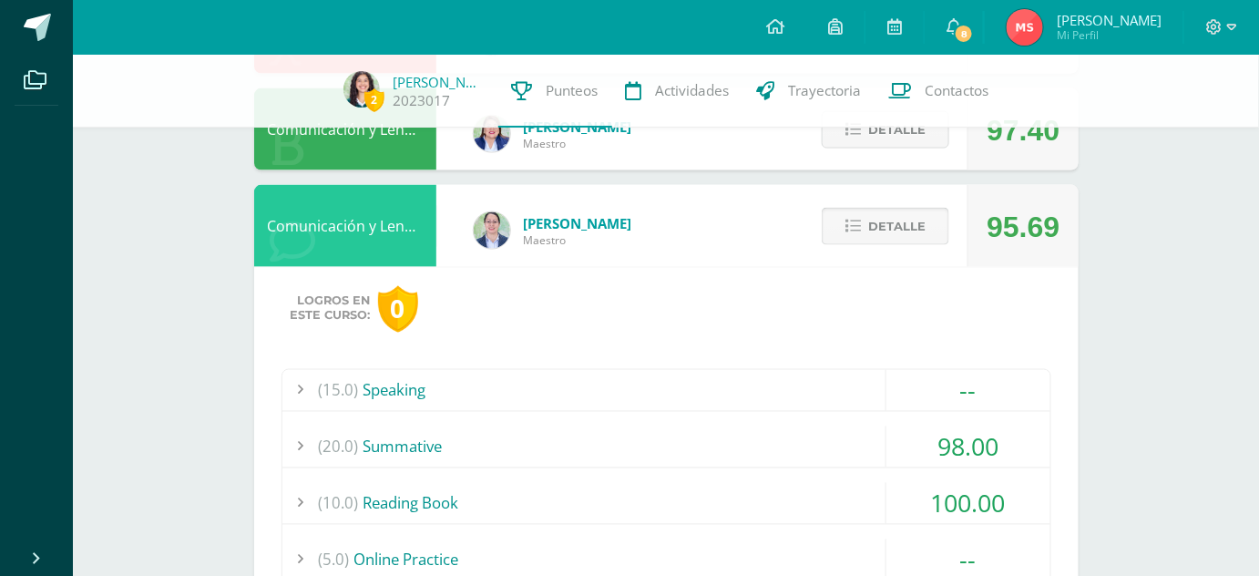
click at [907, 219] on span "Detalle" at bounding box center [896, 227] width 57 height 34
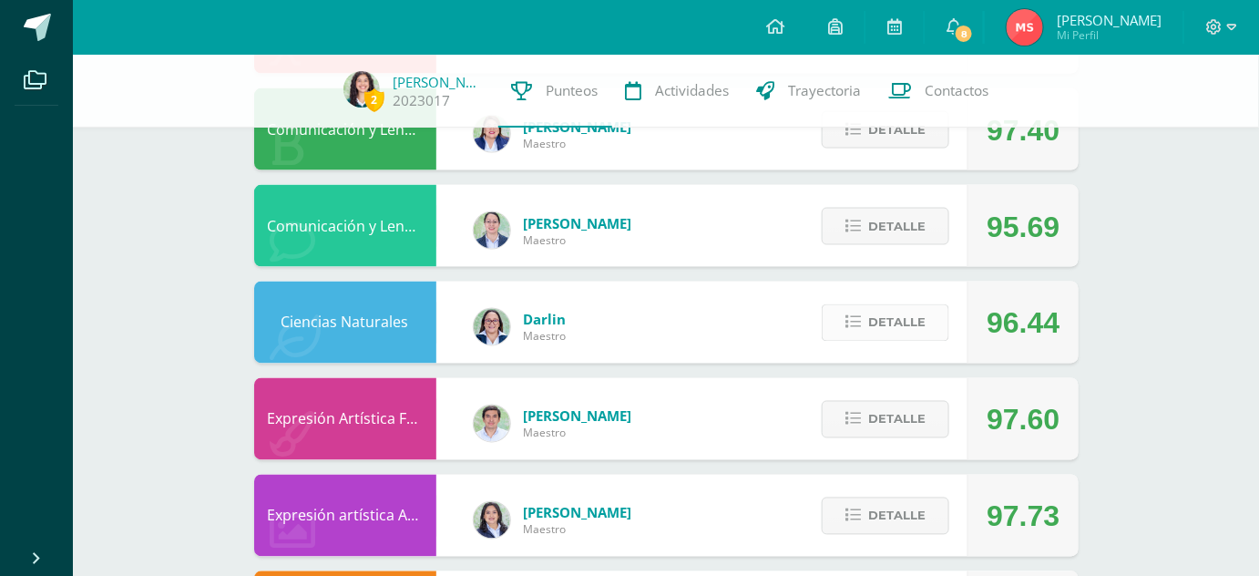
click at [861, 320] on icon at bounding box center [852, 322] width 15 height 15
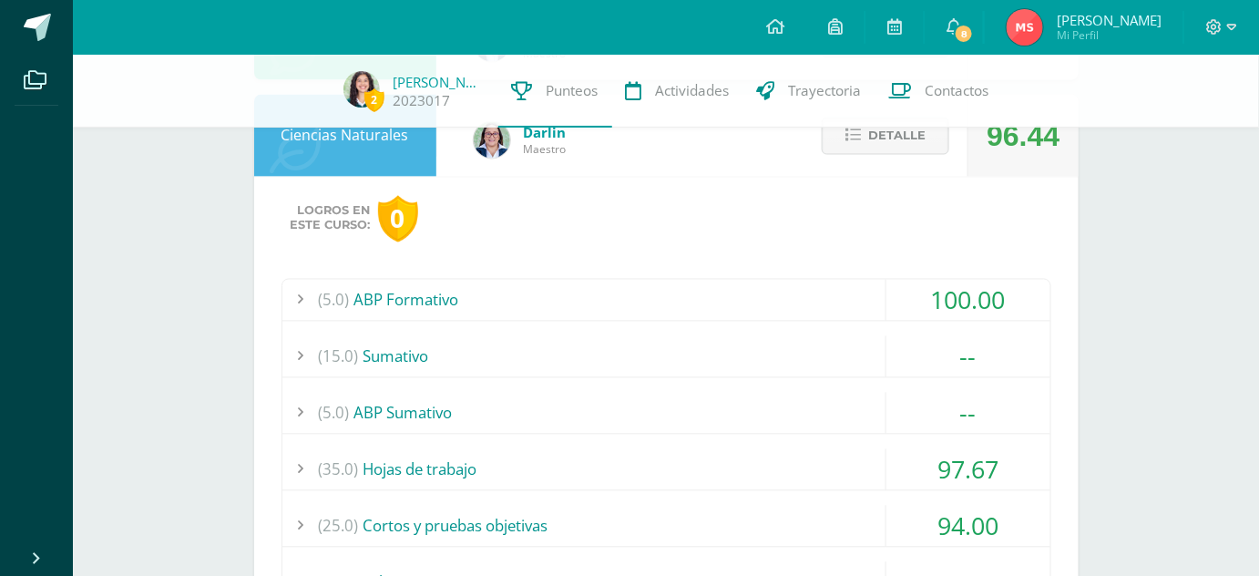
scroll to position [1060, 0]
click at [860, 152] on button "Detalle" at bounding box center [886, 136] width 128 height 37
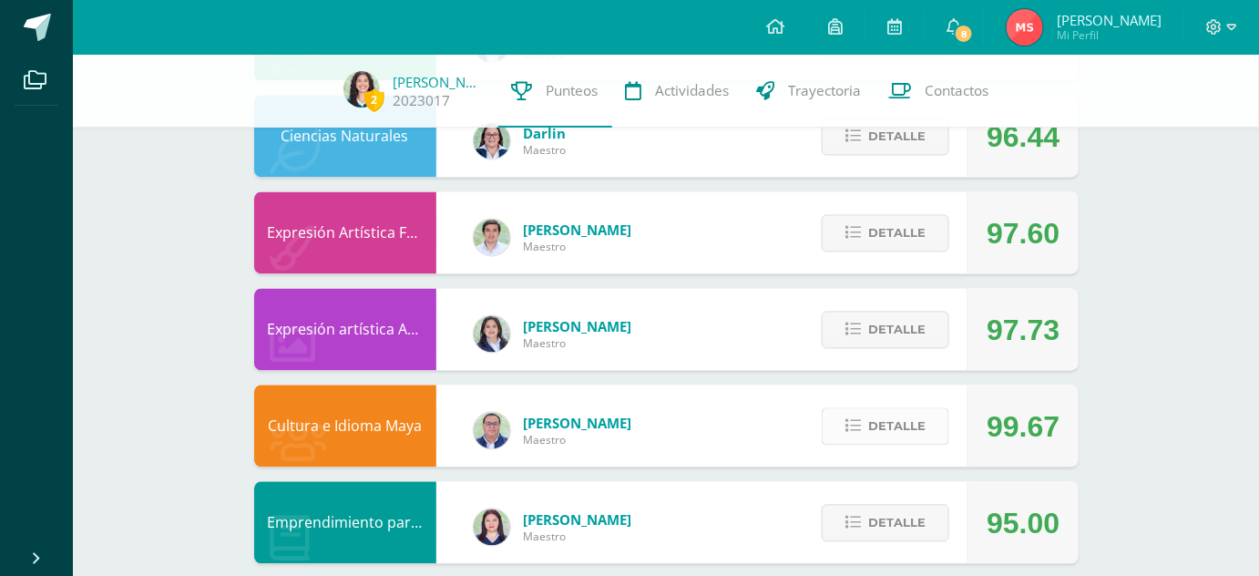
click at [886, 434] on span "Detalle" at bounding box center [896, 427] width 57 height 34
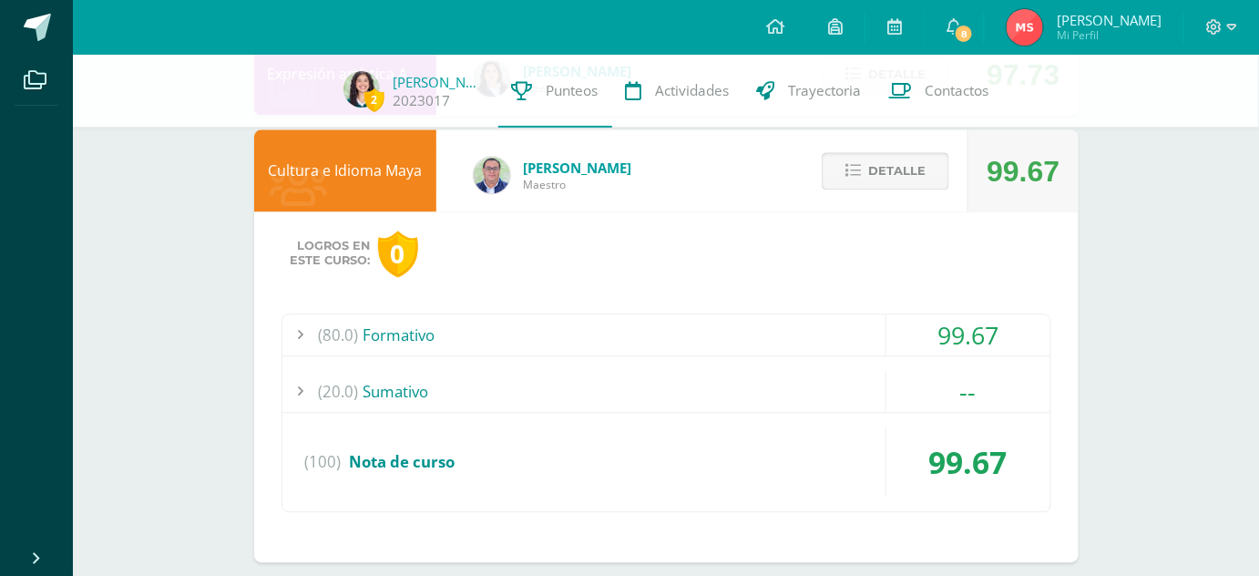
click at [879, 165] on span "Detalle" at bounding box center [896, 171] width 57 height 34
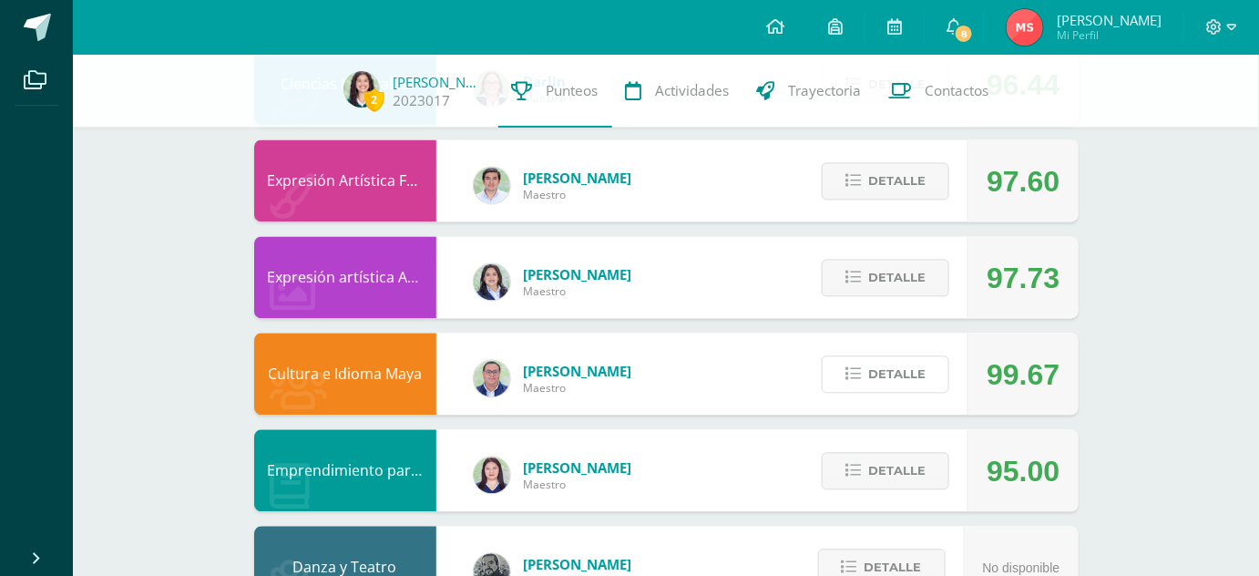
scroll to position [1112, 0]
click at [864, 289] on button "Detalle" at bounding box center [886, 278] width 128 height 37
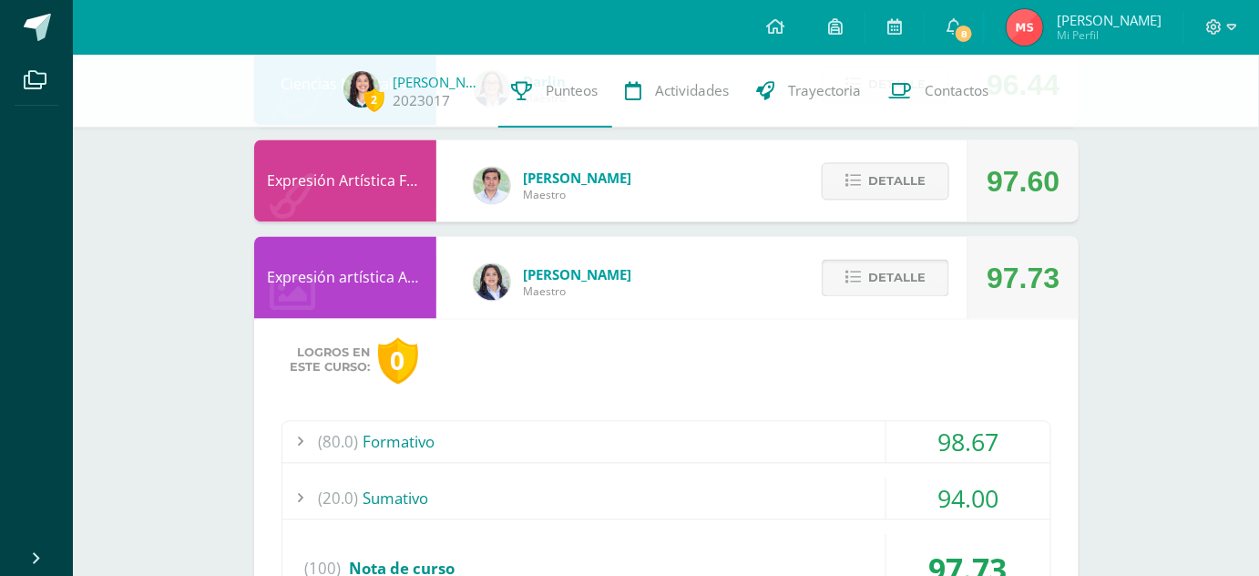
click at [864, 289] on span at bounding box center [886, 278] width 88 height 25
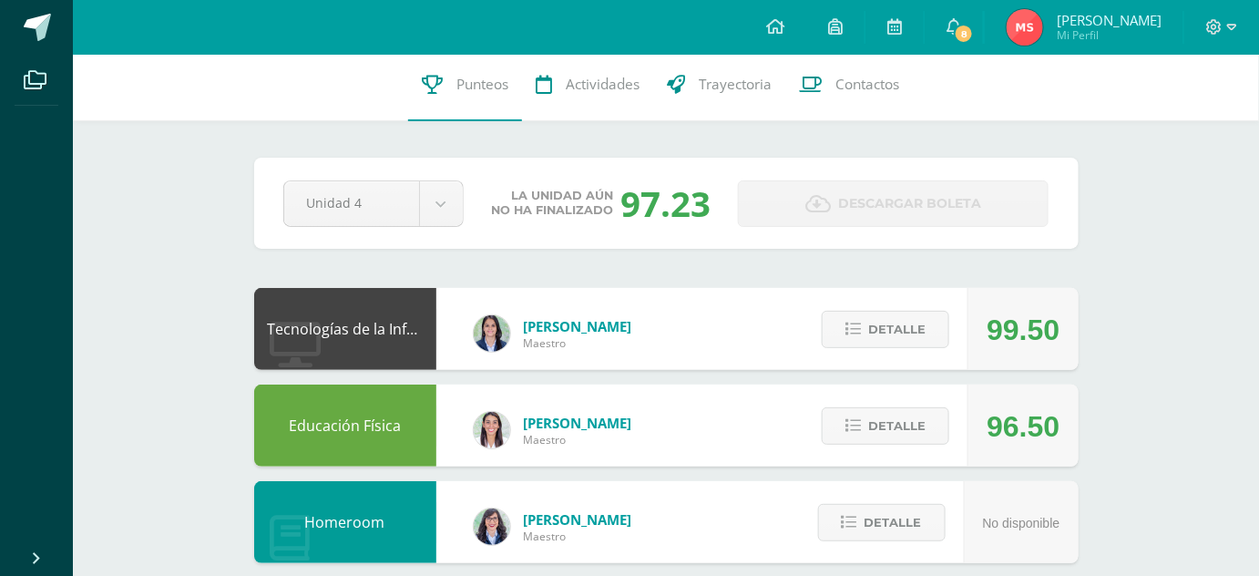
scroll to position [0, 0]
